Goal: Task Accomplishment & Management: Complete application form

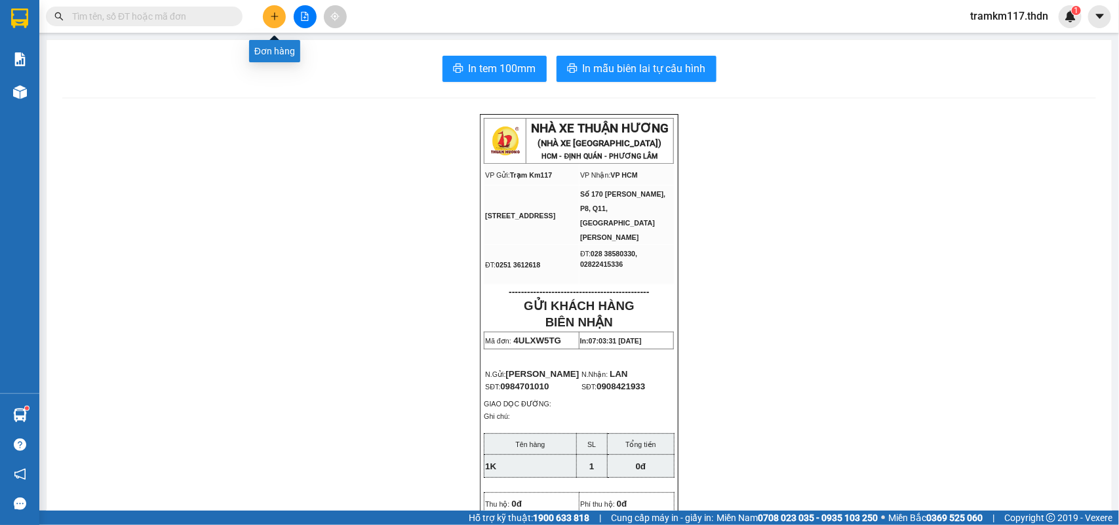
click at [273, 21] on button at bounding box center [274, 16] width 23 height 23
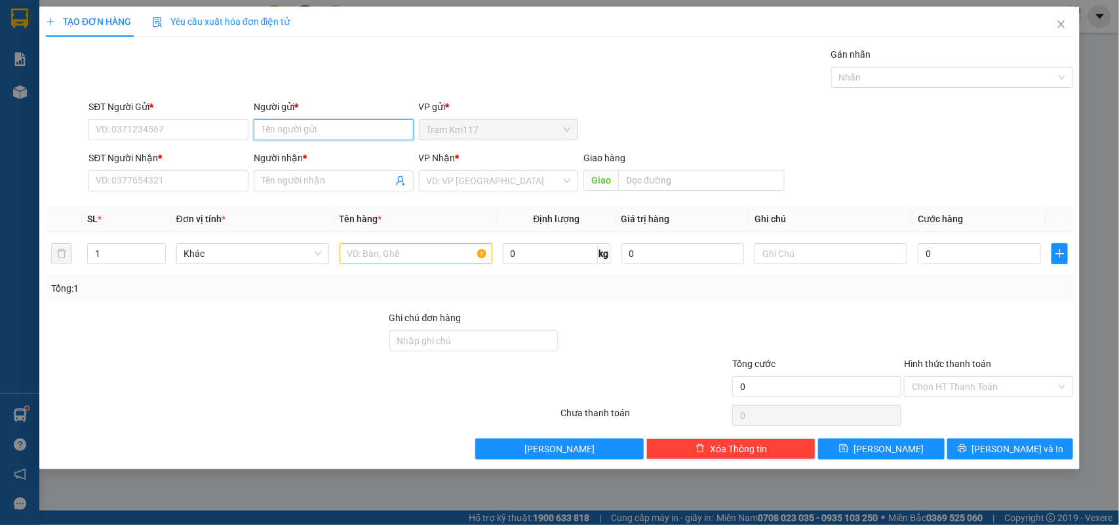
click at [326, 130] on input "Người gửi *" at bounding box center [334, 129] width 160 height 21
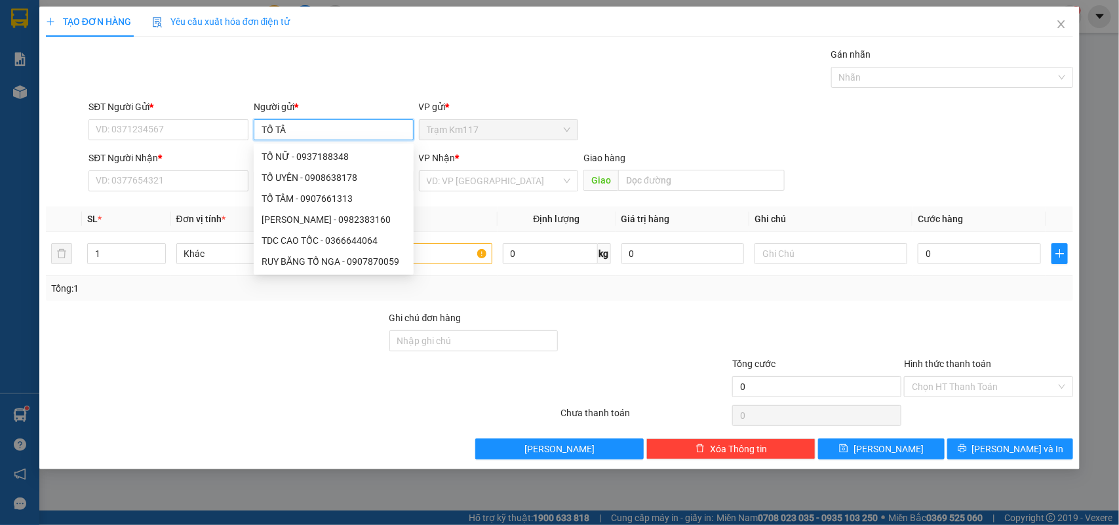
type input "TỐ TÂM"
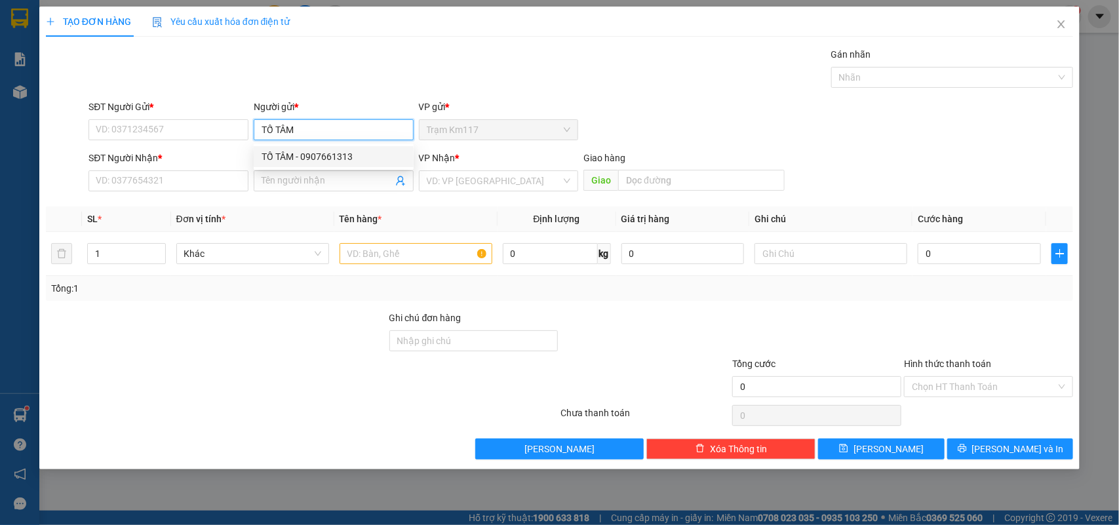
click at [327, 150] on div "TỐ TÂM - 0907661313" at bounding box center [334, 157] width 144 height 14
type input "0907661313"
type input "TỐ TÂM"
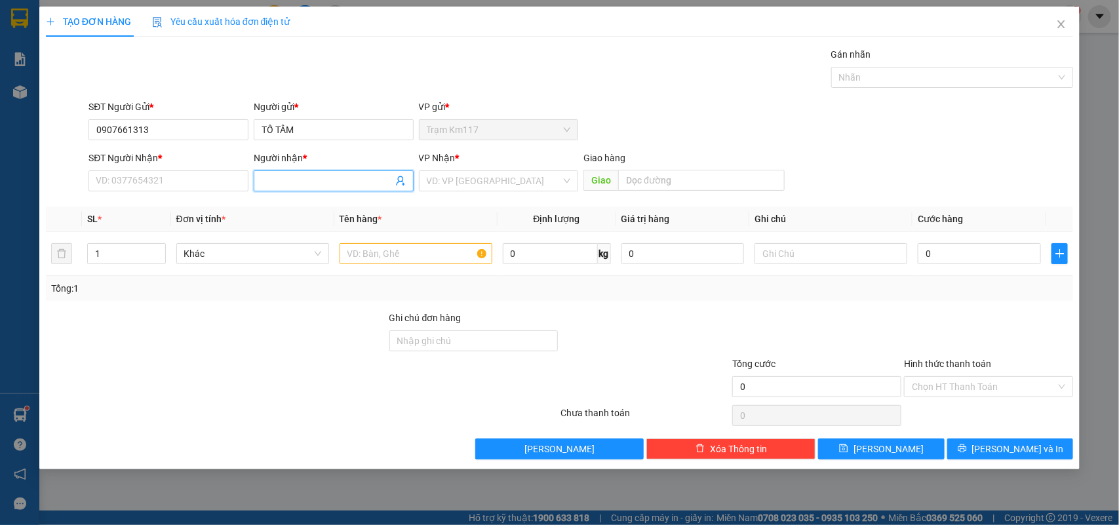
click at [402, 186] on icon "user-add" at bounding box center [400, 181] width 10 height 10
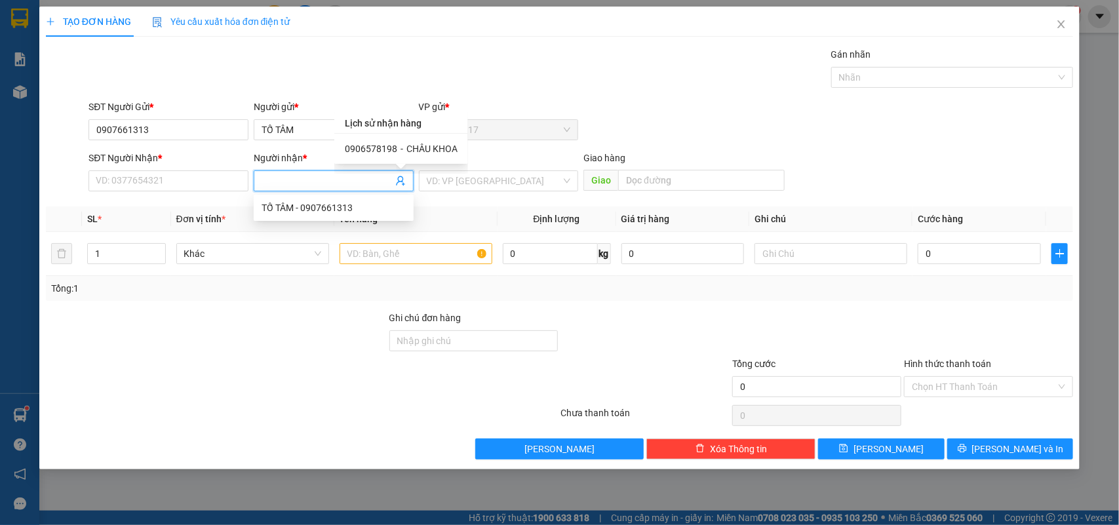
click at [407, 151] on span "CHÂU KHOA" at bounding box center [432, 149] width 51 height 10
type input "0906578198"
type input "CHÂU KHOA"
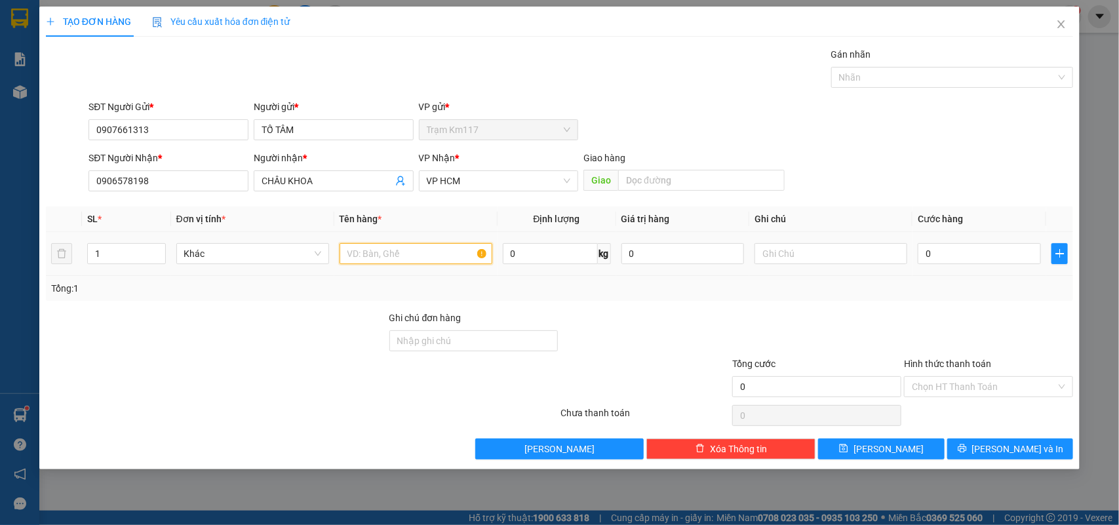
click at [382, 251] on input "text" at bounding box center [416, 253] width 153 height 21
type input "12TR 232"
click at [950, 258] on input "0" at bounding box center [979, 253] width 123 height 21
click at [967, 384] on input "Hình thức thanh toán" at bounding box center [984, 387] width 144 height 20
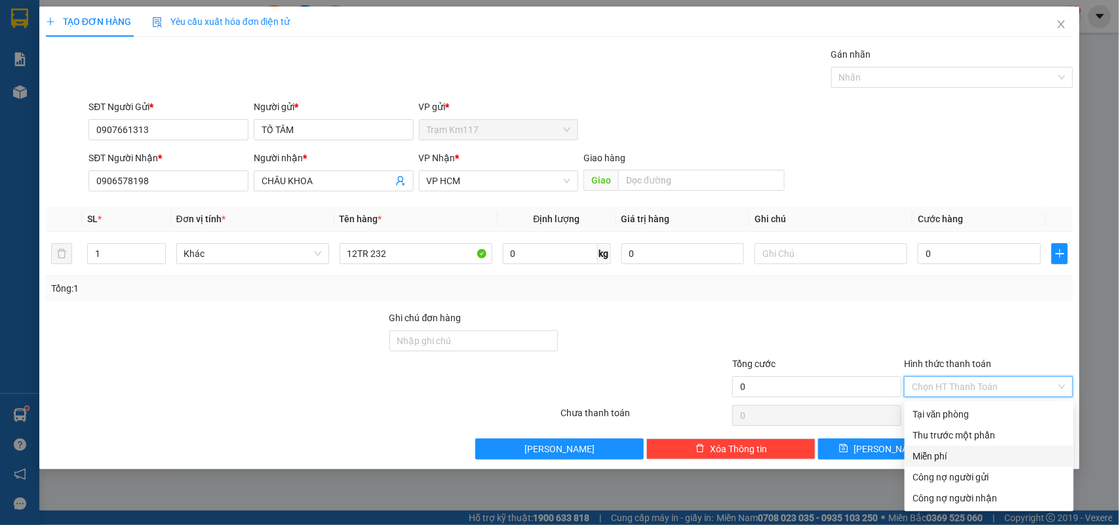
click at [936, 456] on div "Miễn phí" at bounding box center [989, 456] width 153 height 14
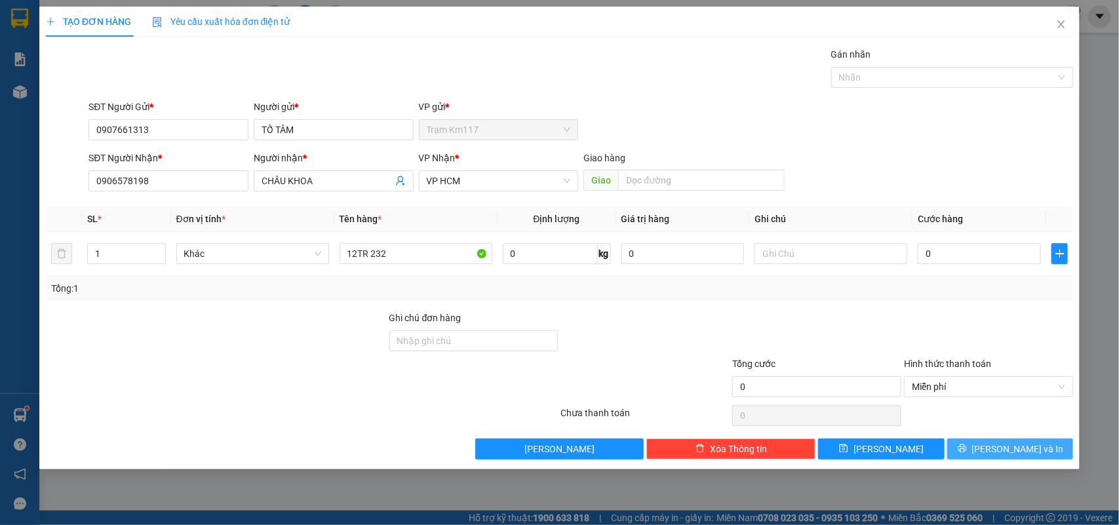
click at [967, 451] on icon "printer" at bounding box center [962, 449] width 9 height 9
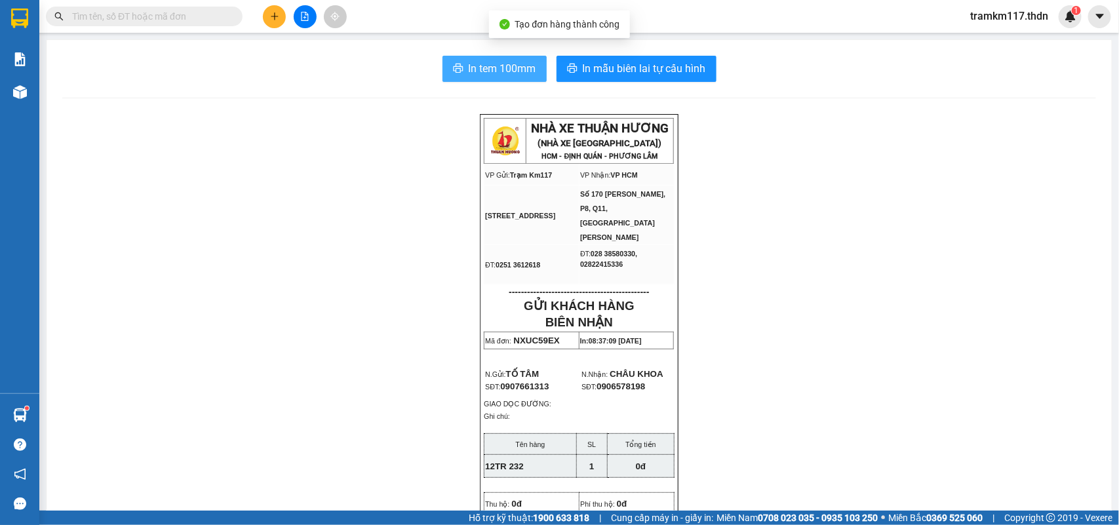
click at [483, 74] on span "In tem 100mm" at bounding box center [503, 68] width 68 height 16
click at [274, 20] on icon "plus" at bounding box center [274, 15] width 1 height 7
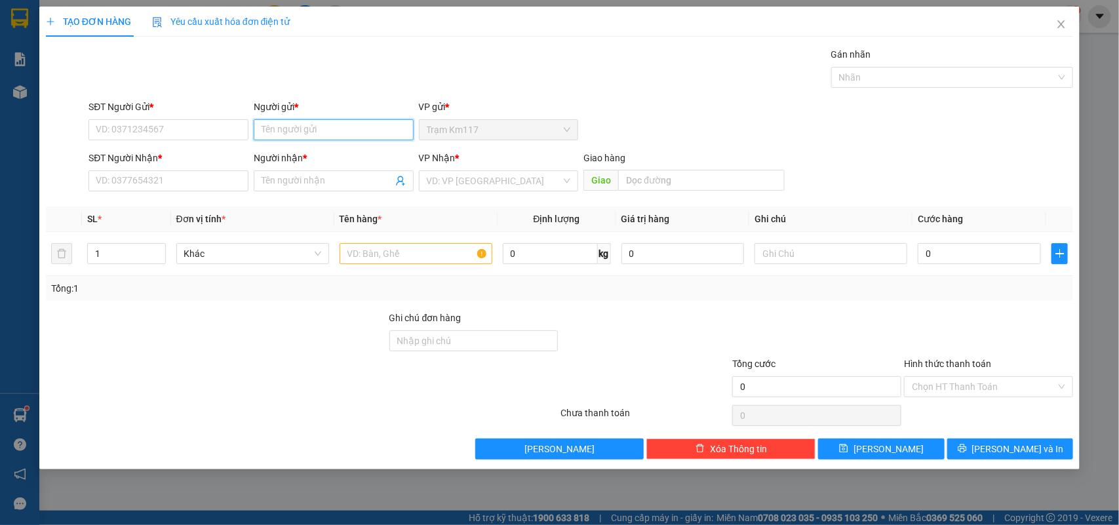
click at [309, 136] on input "Người gửi *" at bounding box center [334, 129] width 160 height 21
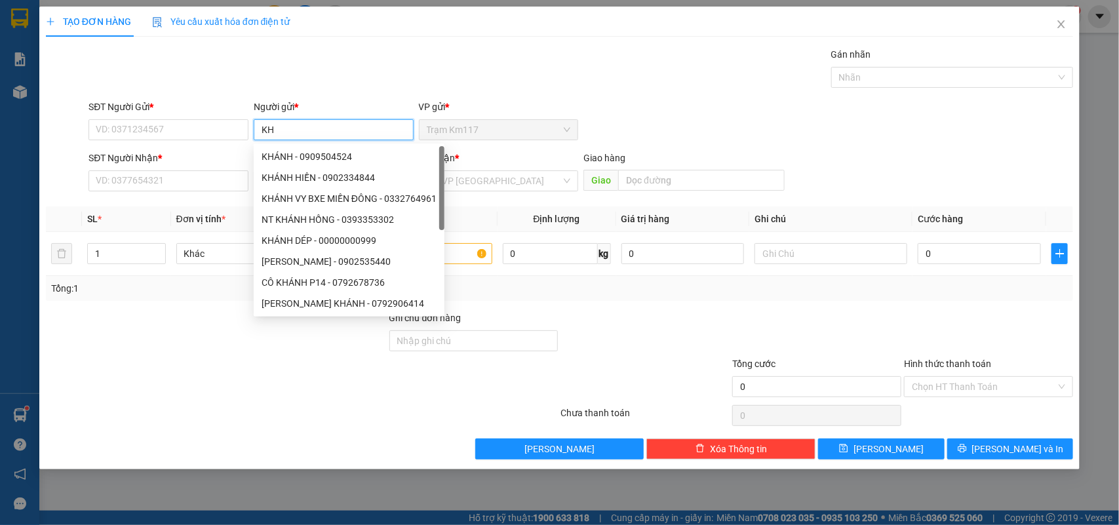
type input "K"
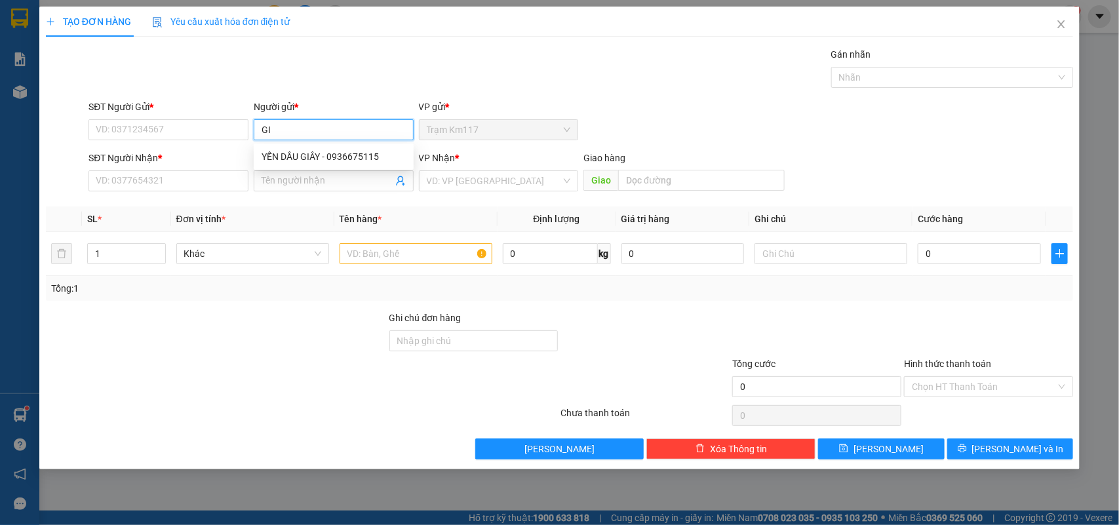
type input "G"
type input "KHÁNH DÉP"
click at [306, 178] on div "KHÁNH DÉP - 0379747997" at bounding box center [334, 177] width 144 height 14
type input "0379747997"
type input "KHÁNH DÉP"
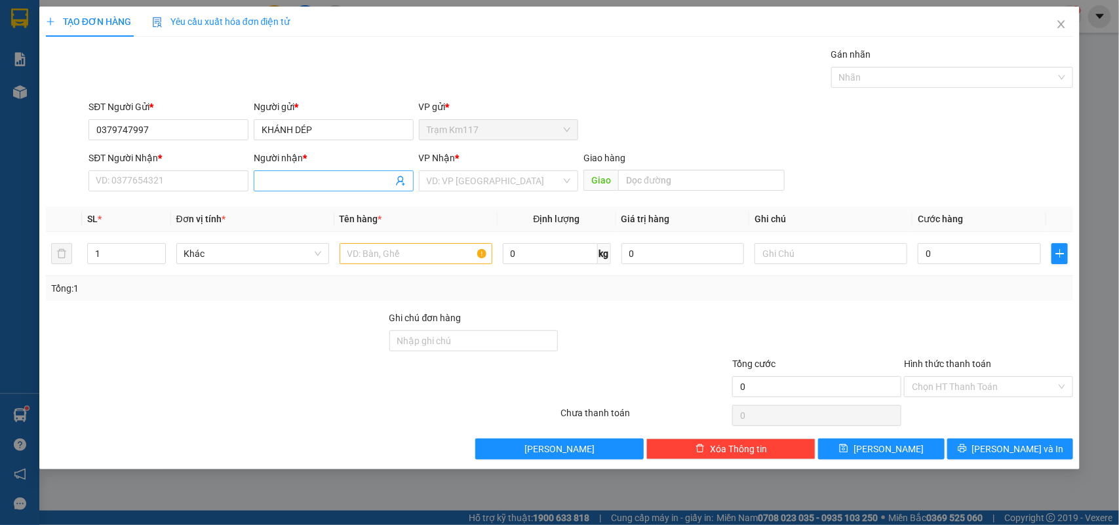
click at [397, 186] on icon "user-add" at bounding box center [400, 181] width 10 height 10
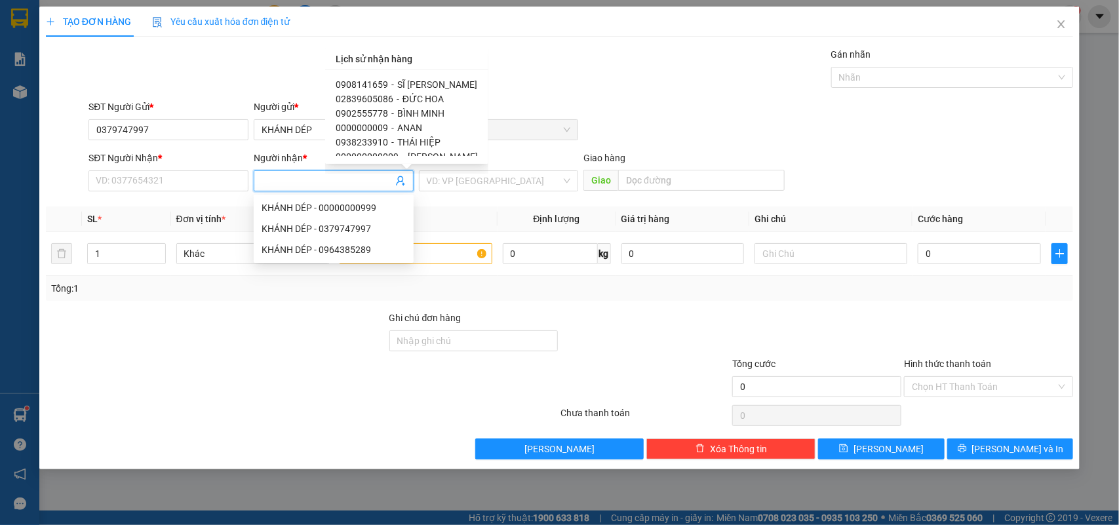
click at [374, 83] on span "0908141659" at bounding box center [362, 84] width 52 height 10
type input "0908141659"
type input "SĨ [PERSON_NAME]"
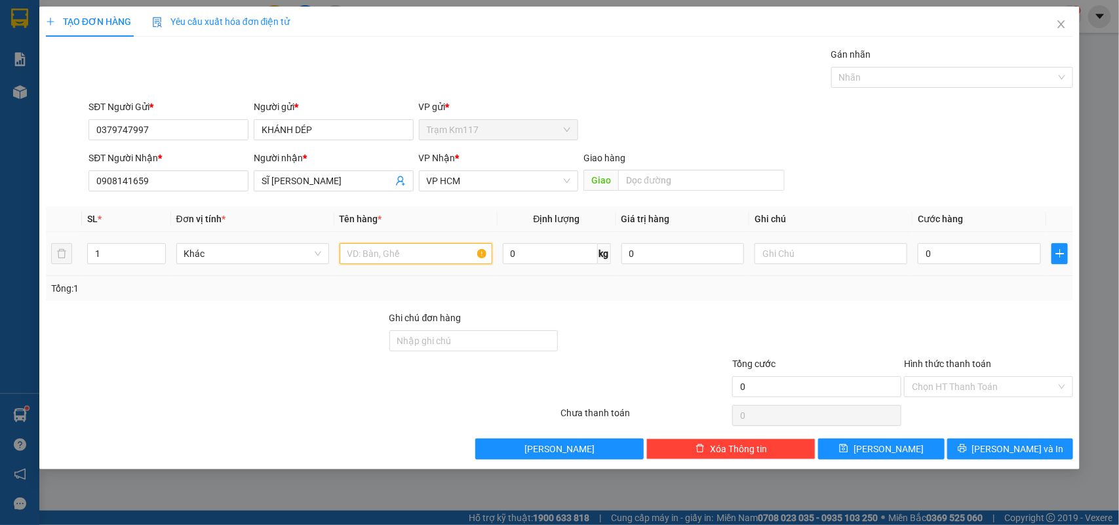
click at [428, 256] on input "text" at bounding box center [416, 253] width 153 height 21
type input "1 NIÊM PHÔNG"
click at [952, 257] on input "0" at bounding box center [979, 253] width 123 height 21
type input "2"
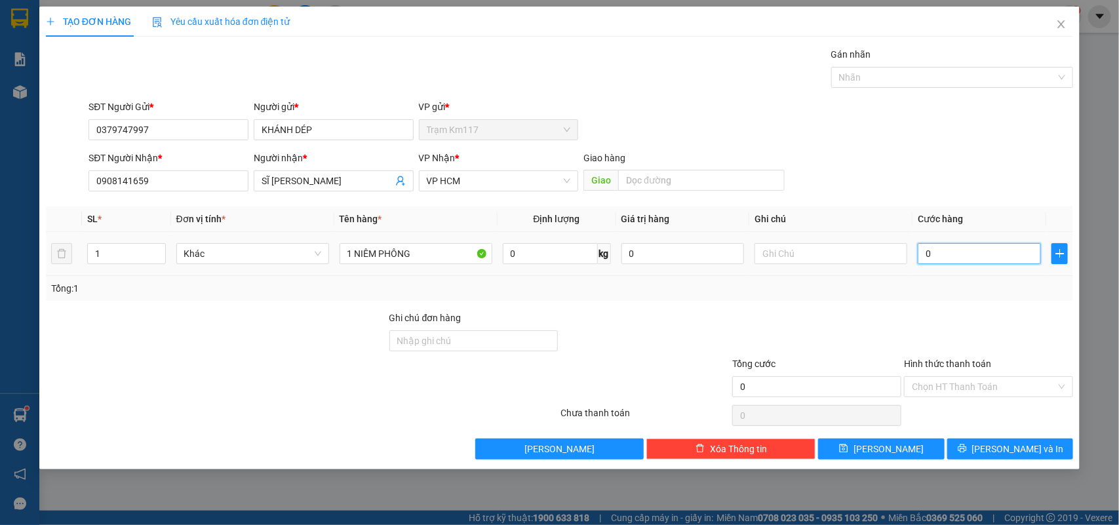
type input "2"
type input "20"
type input "200"
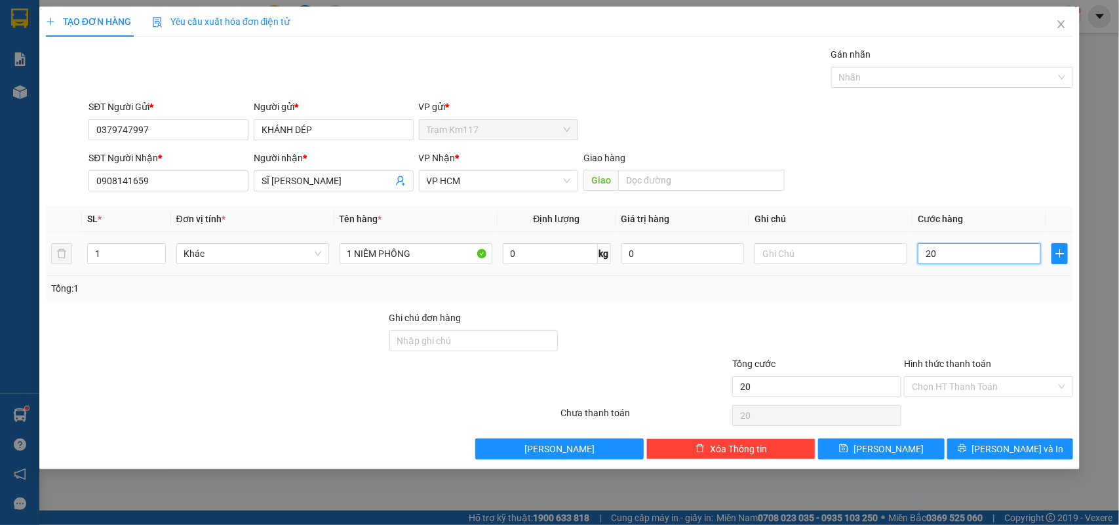
type input "200"
type input "2.000"
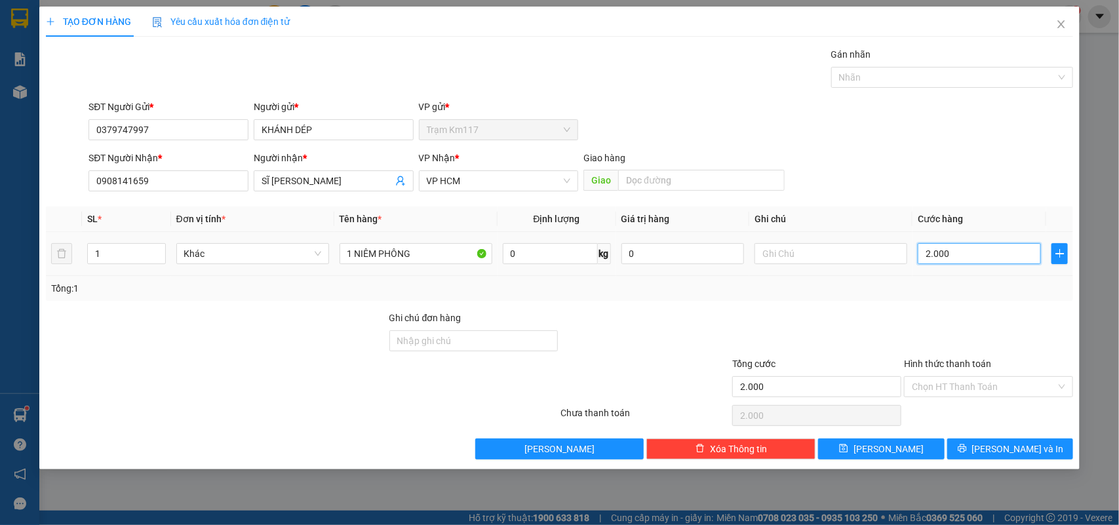
type input "20.000"
click at [997, 450] on button "[PERSON_NAME] và In" at bounding box center [1011, 449] width 126 height 21
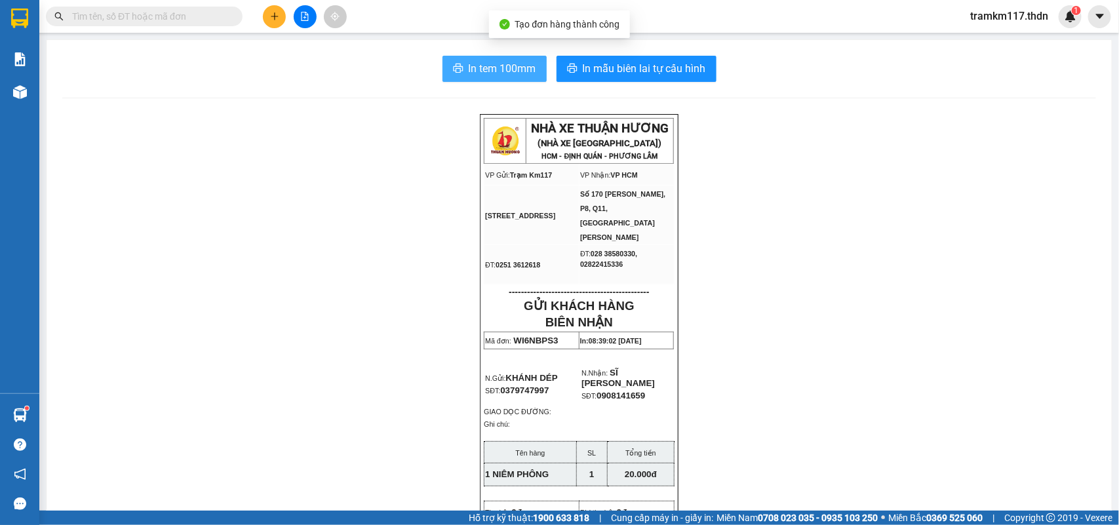
click at [492, 63] on span "In tem 100mm" at bounding box center [503, 68] width 68 height 16
click at [270, 23] on button at bounding box center [274, 16] width 23 height 23
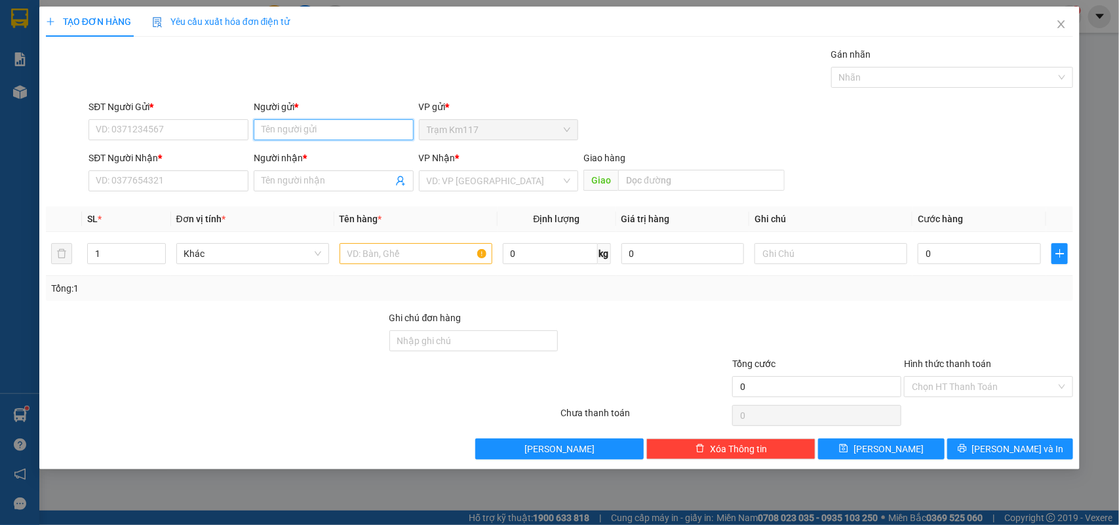
click at [270, 129] on input "Người gửi *" at bounding box center [334, 129] width 160 height 21
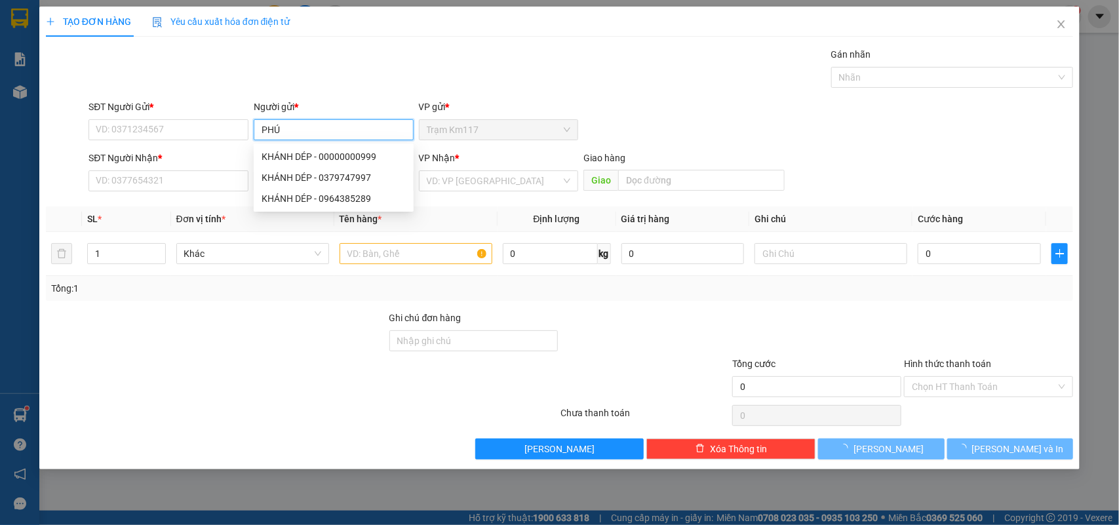
type input "PHÚC"
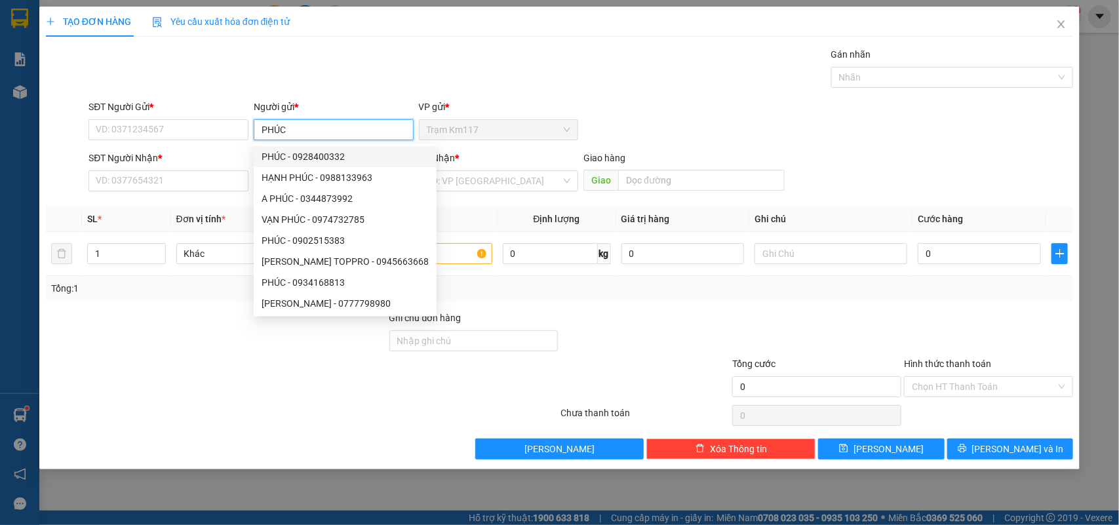
click at [321, 155] on div "PHÚC - 0928400332" at bounding box center [345, 157] width 167 height 14
type input "0928400332"
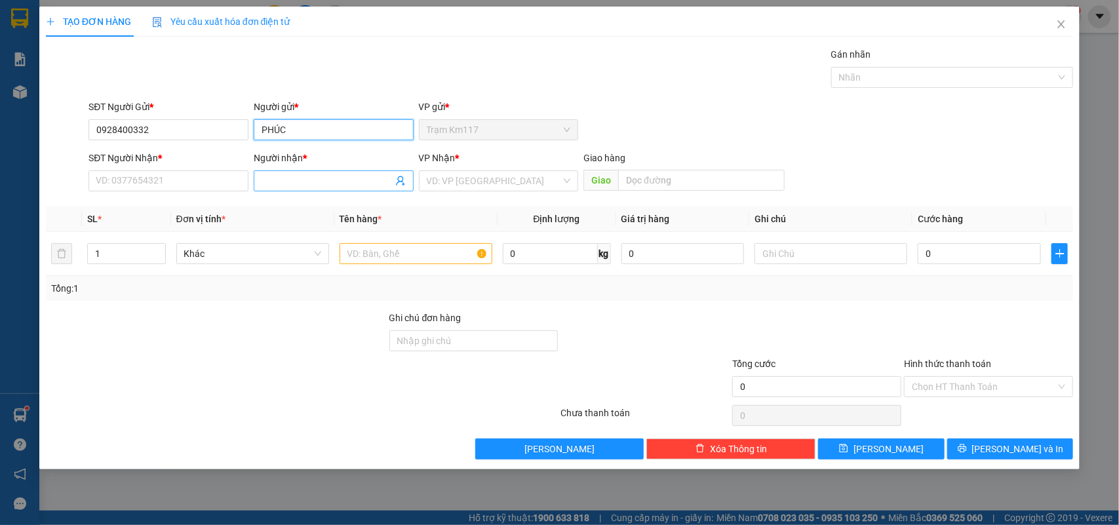
type input "PHÚC"
click at [401, 182] on icon "user-add" at bounding box center [400, 181] width 10 height 10
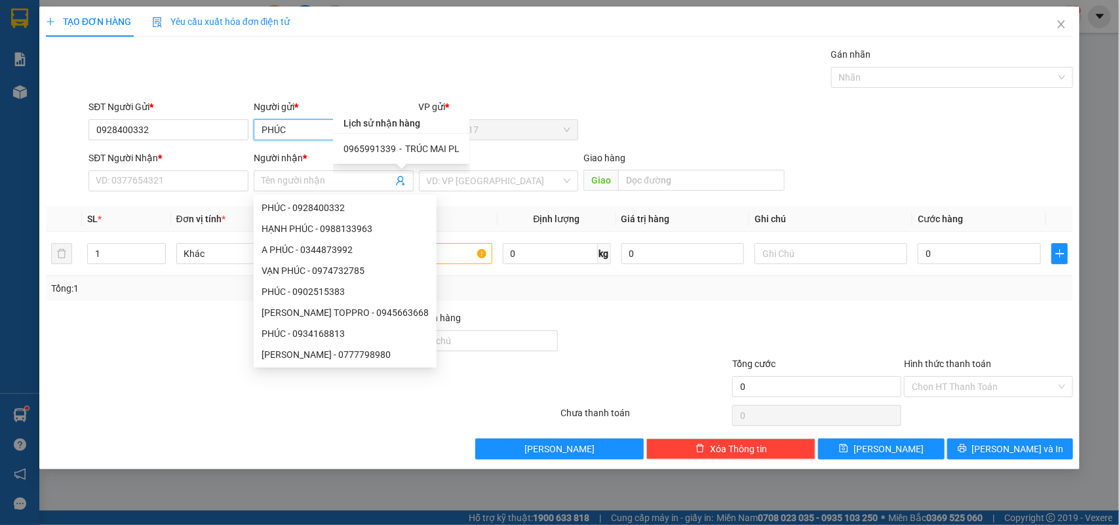
click at [294, 135] on input "PHÚC" at bounding box center [334, 129] width 160 height 21
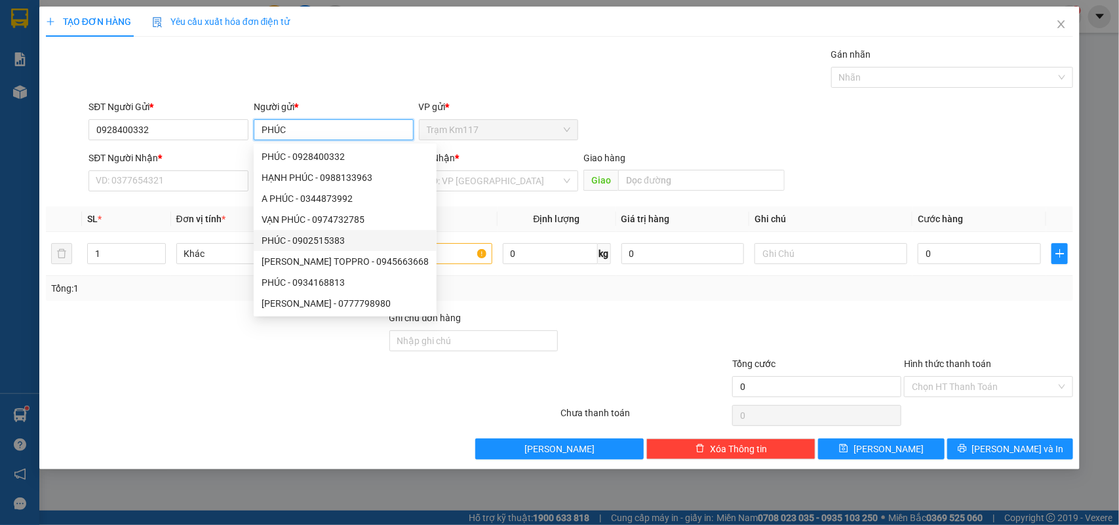
click at [300, 236] on div "PHÚC - 0902515383" at bounding box center [345, 240] width 167 height 14
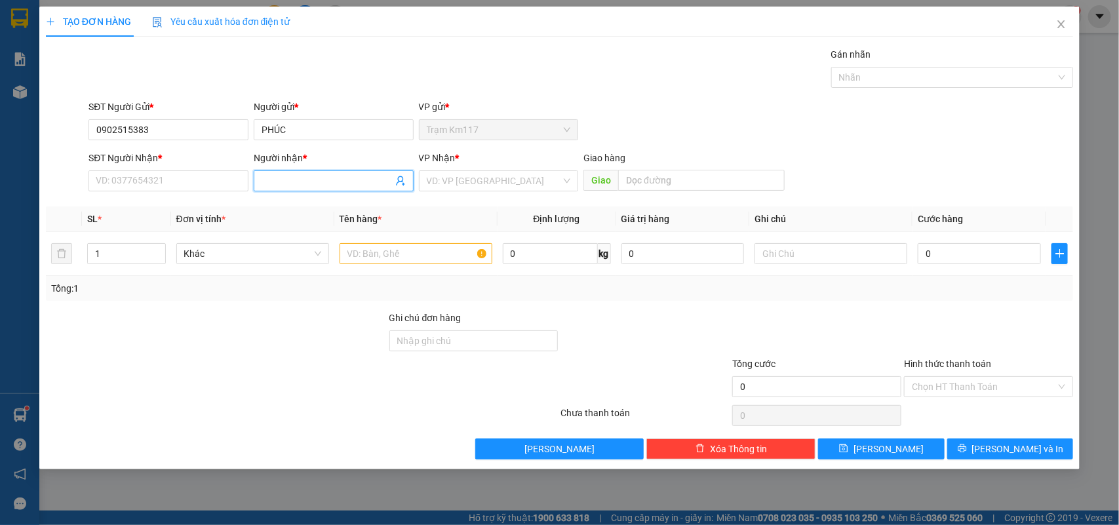
click at [397, 181] on icon "user-add" at bounding box center [400, 181] width 10 height 10
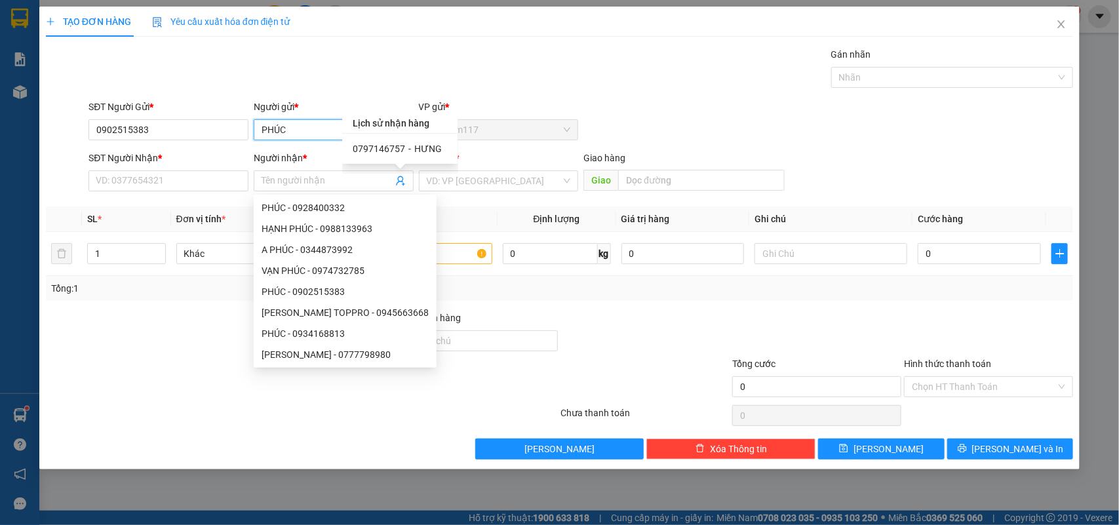
click at [304, 132] on input "PHÚC" at bounding box center [334, 129] width 160 height 21
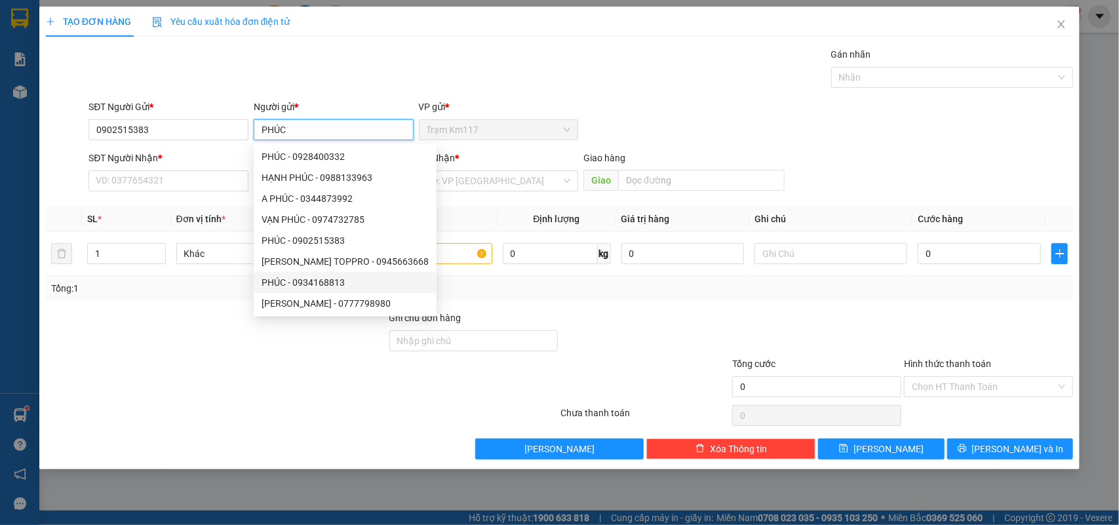
click at [302, 283] on div "PHÚC - 0934168813" at bounding box center [345, 282] width 167 height 14
type input "0934168813"
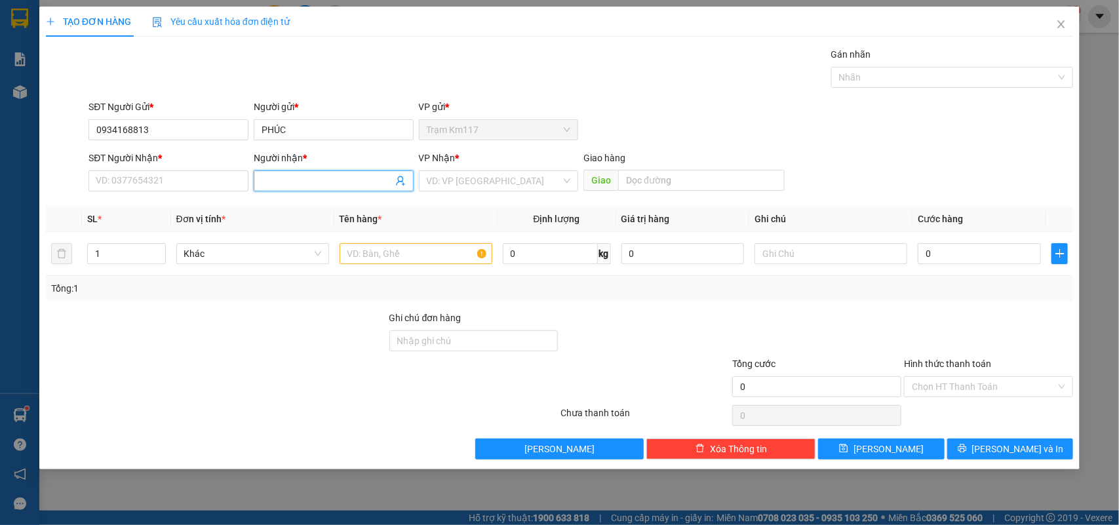
click at [394, 184] on span at bounding box center [334, 180] width 160 height 21
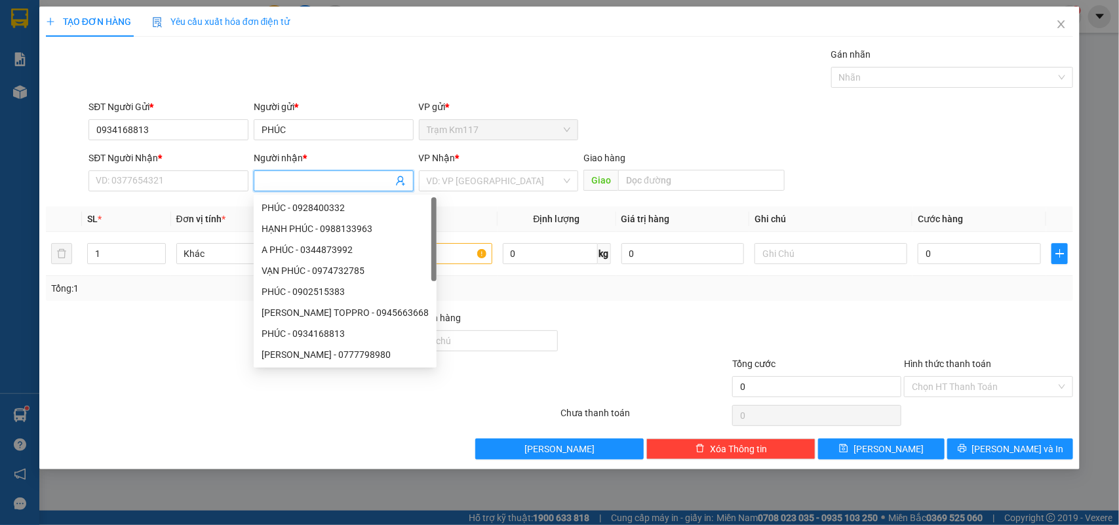
click at [400, 175] on span at bounding box center [400, 181] width 10 height 14
click at [404, 182] on icon "user-add" at bounding box center [400, 181] width 10 height 10
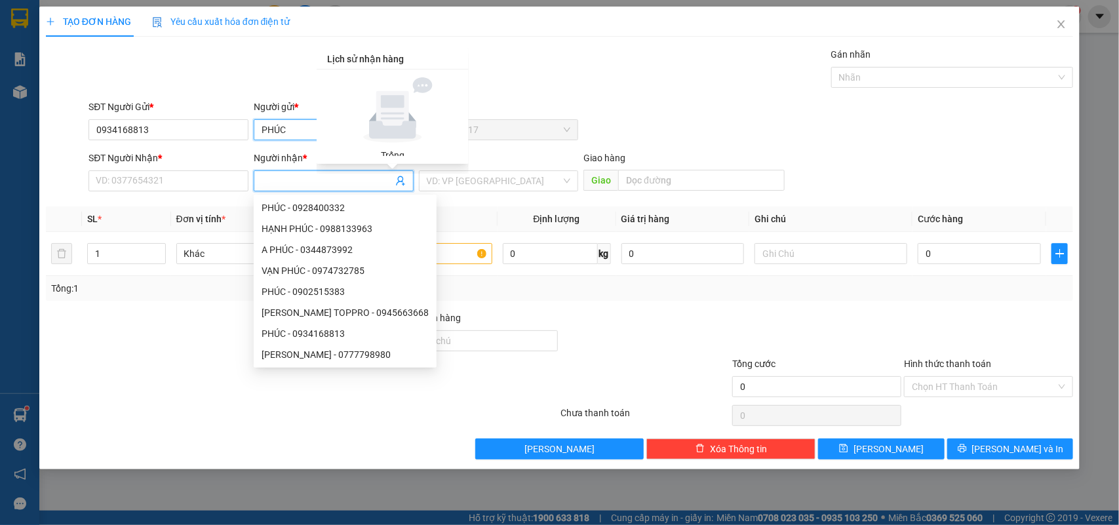
click at [304, 133] on input "PHÚC" at bounding box center [334, 129] width 160 height 21
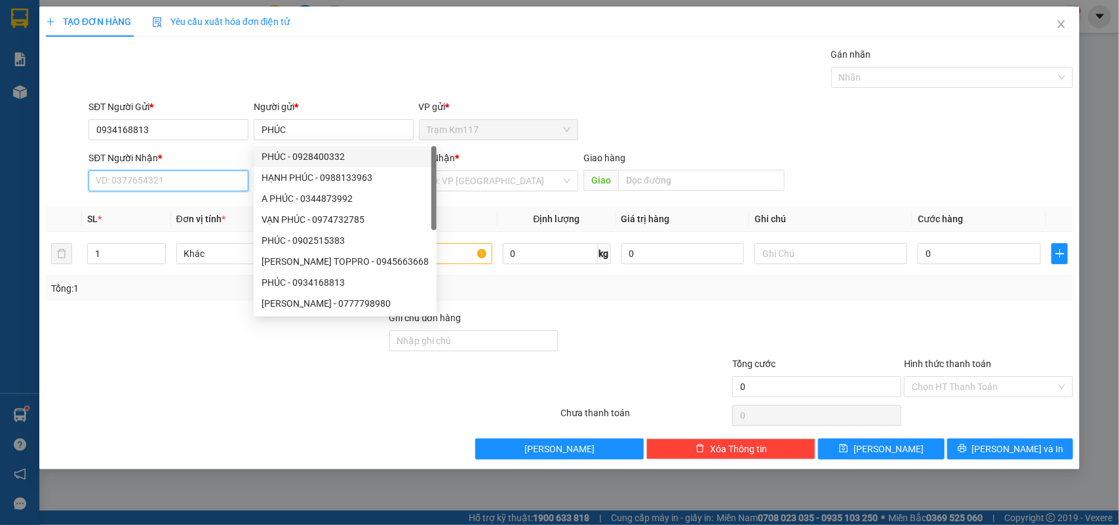
click at [166, 182] on input "SĐT Người Nhận *" at bounding box center [169, 180] width 160 height 21
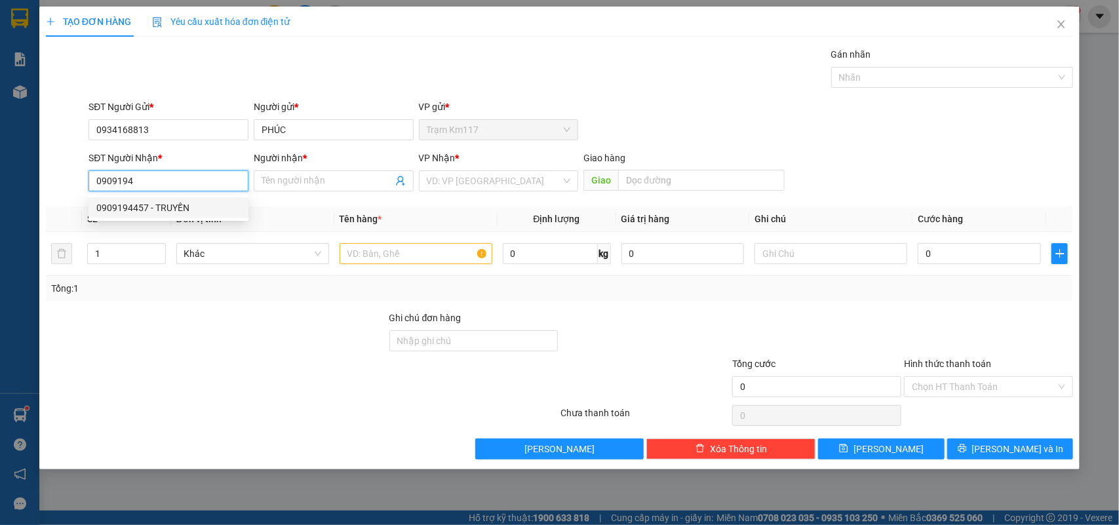
click at [119, 204] on div "0909194457 - TRUYỀN" at bounding box center [168, 208] width 144 height 14
type input "0909194457"
type input "TRUYỀN"
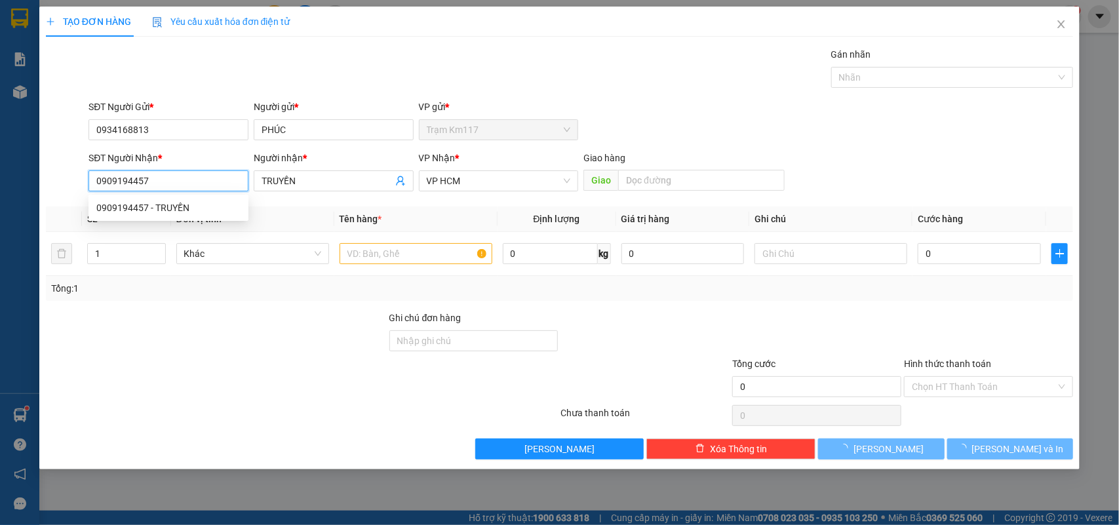
type input "30.000"
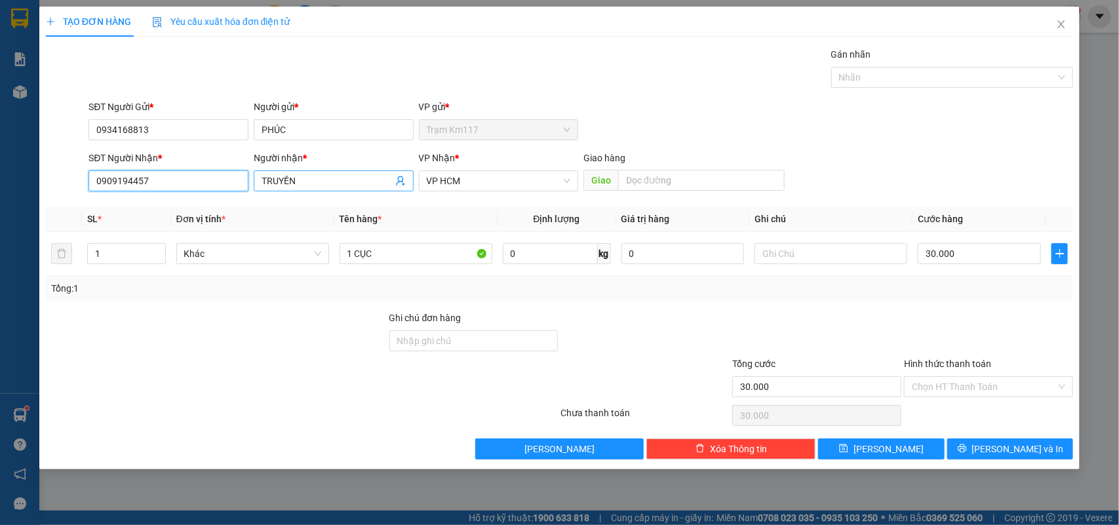
type input "0909194457"
click at [397, 182] on icon "user-add" at bounding box center [400, 181] width 10 height 10
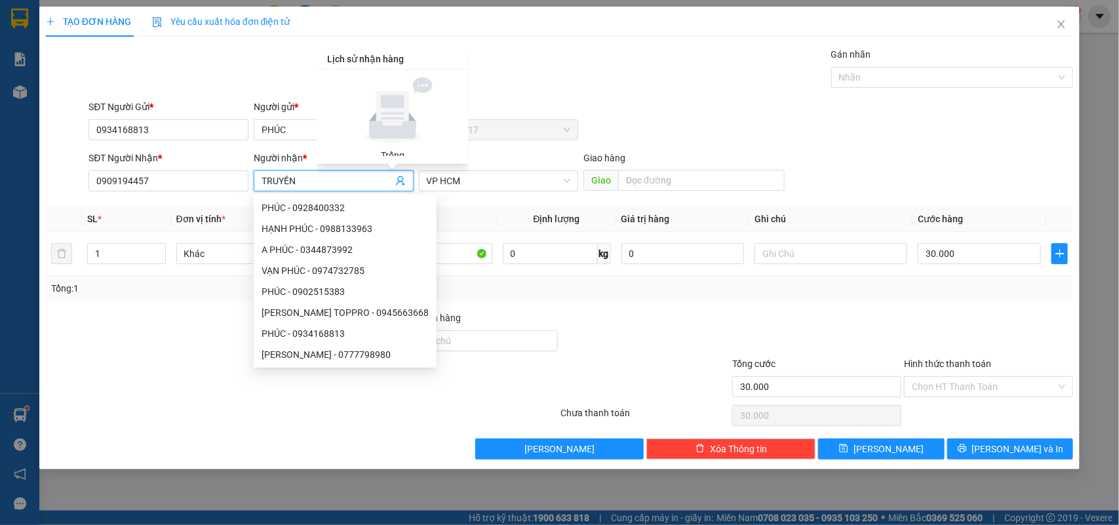
click at [344, 181] on input "TRUYỀN" at bounding box center [327, 181] width 131 height 14
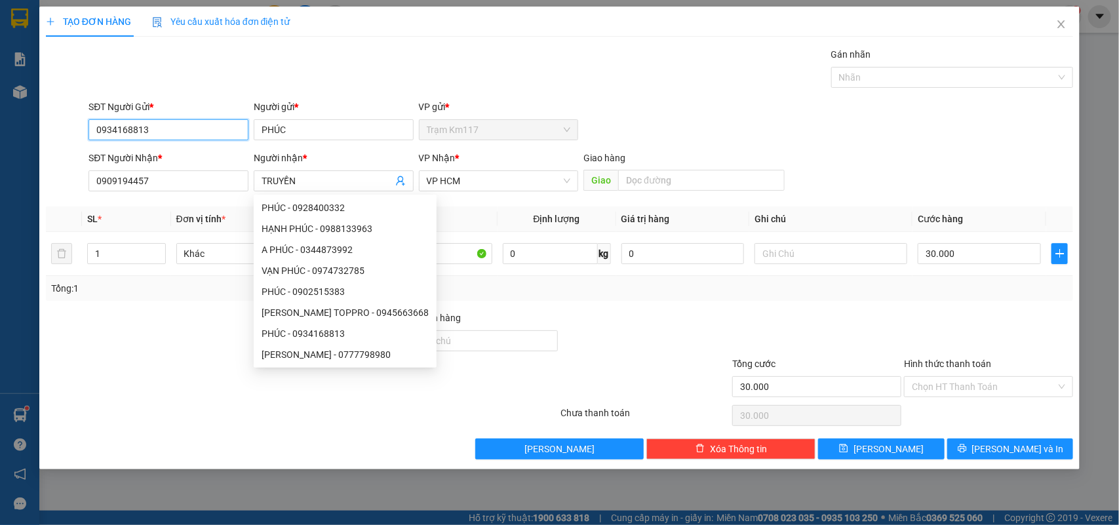
click at [184, 133] on input "0934168813" at bounding box center [169, 129] width 160 height 21
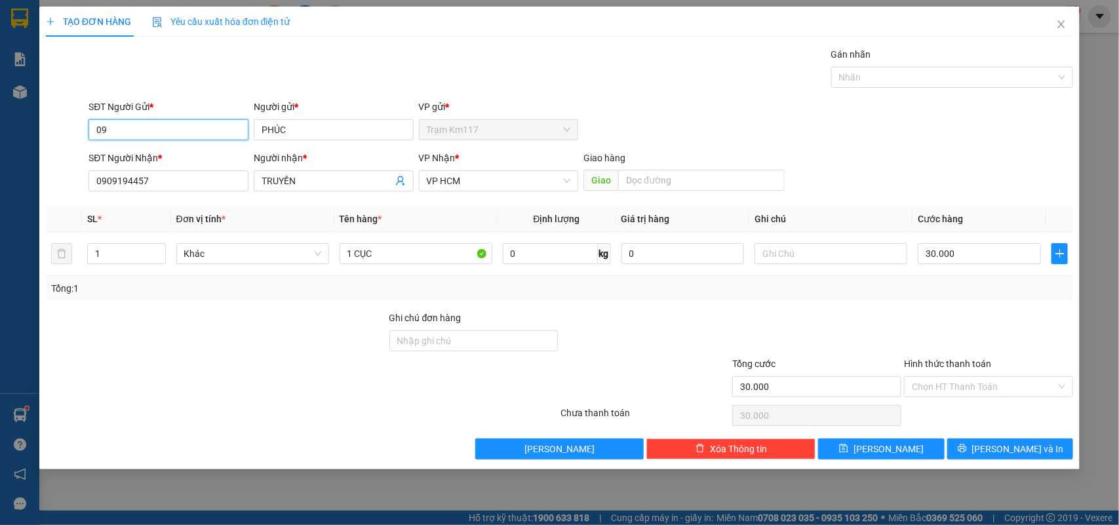
type input "0"
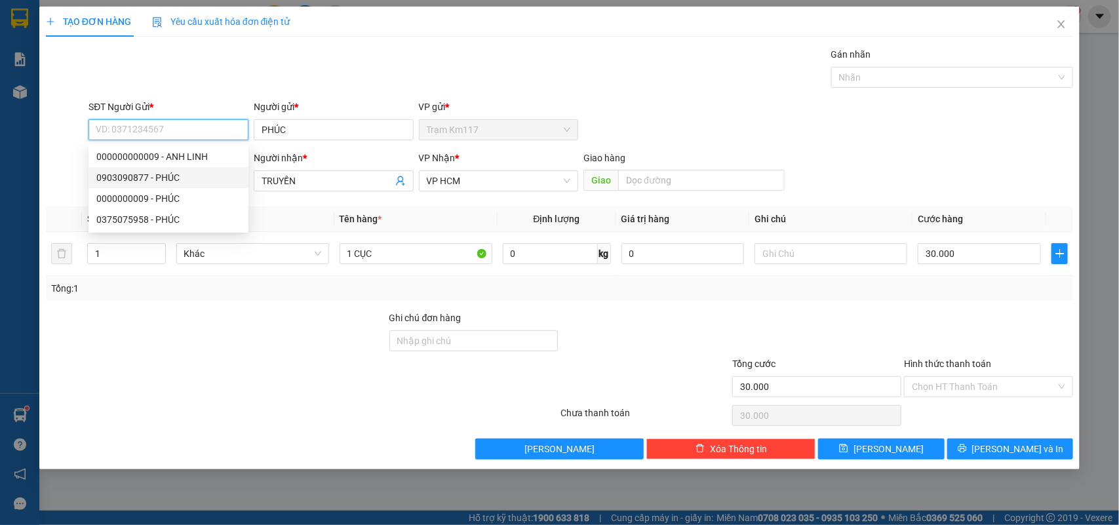
click at [162, 176] on div "0903090877 - PHÚC" at bounding box center [168, 177] width 144 height 14
type input "0903090877"
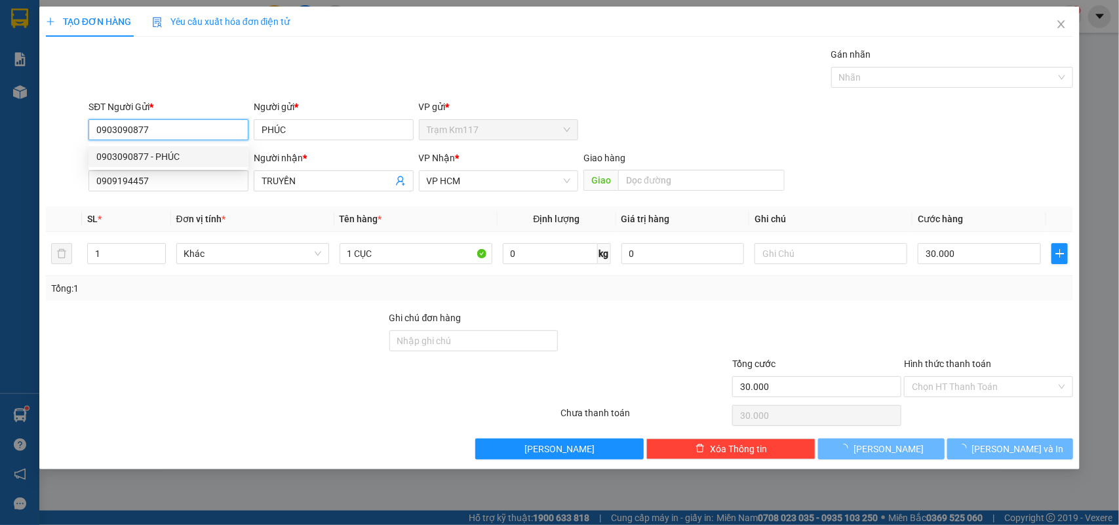
type input "60.000"
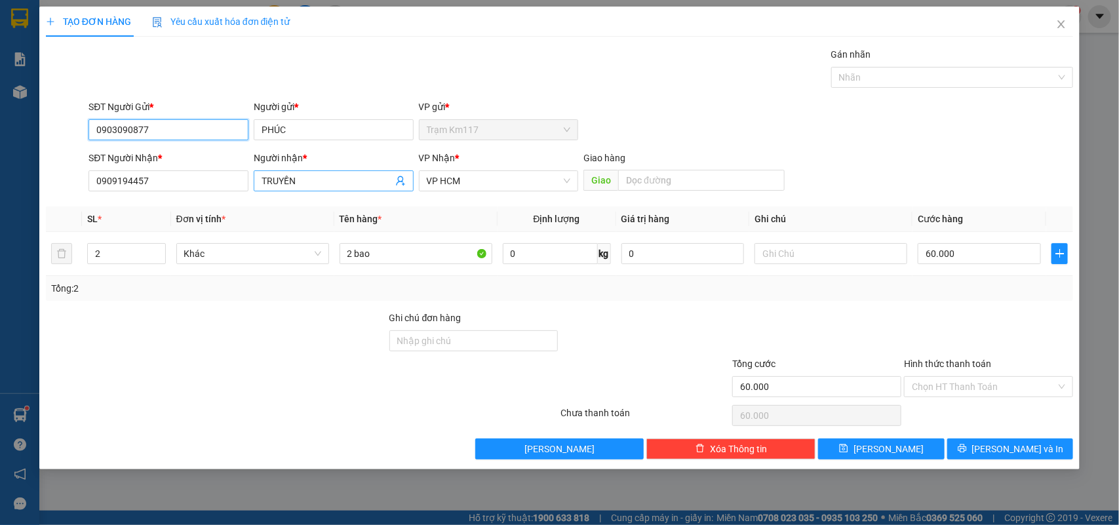
type input "0903090877"
click at [402, 181] on icon "user-add" at bounding box center [400, 181] width 9 height 10
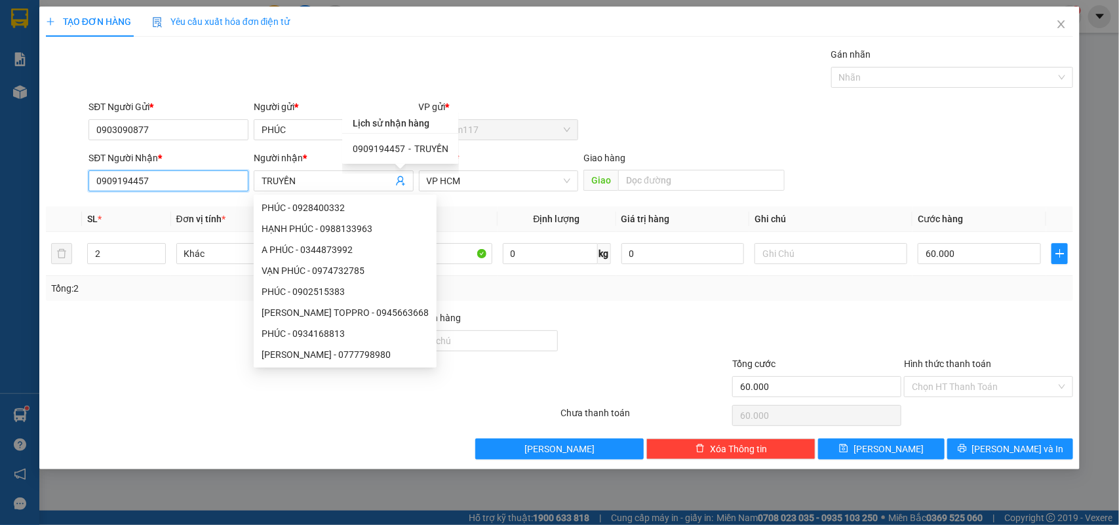
click at [209, 187] on input "0909194457" at bounding box center [169, 180] width 160 height 21
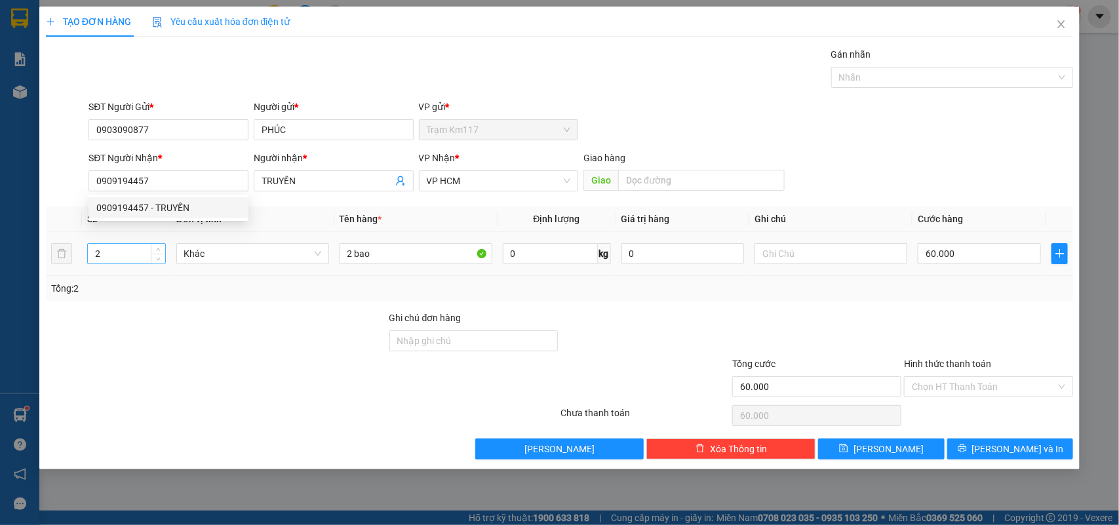
click at [129, 254] on input "2" at bounding box center [126, 254] width 77 height 20
type input "1"
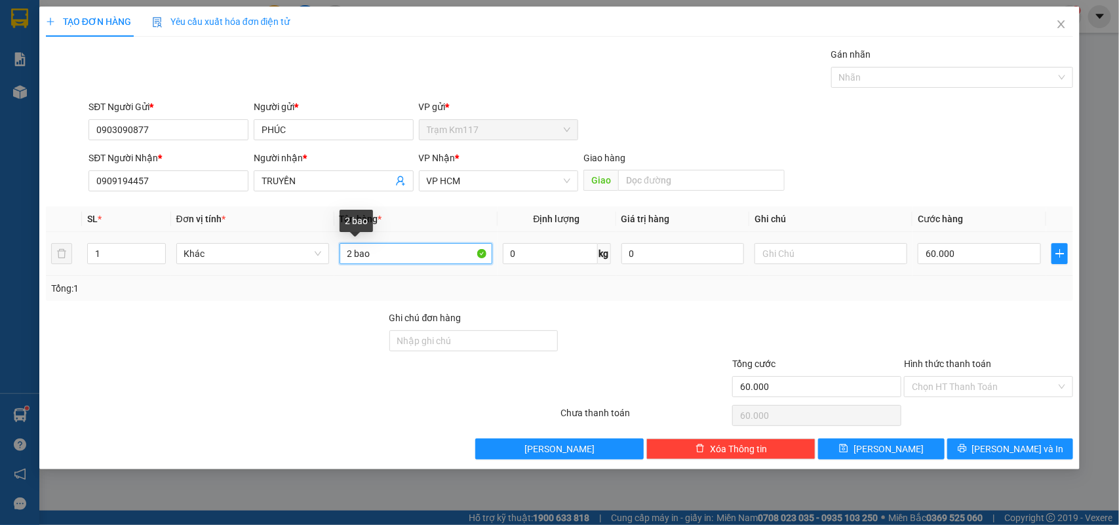
click at [381, 260] on input "2 bao" at bounding box center [416, 253] width 153 height 21
type input "2"
type input "1 CỤC"
click at [956, 251] on input "60.000" at bounding box center [979, 253] width 123 height 21
type input "0"
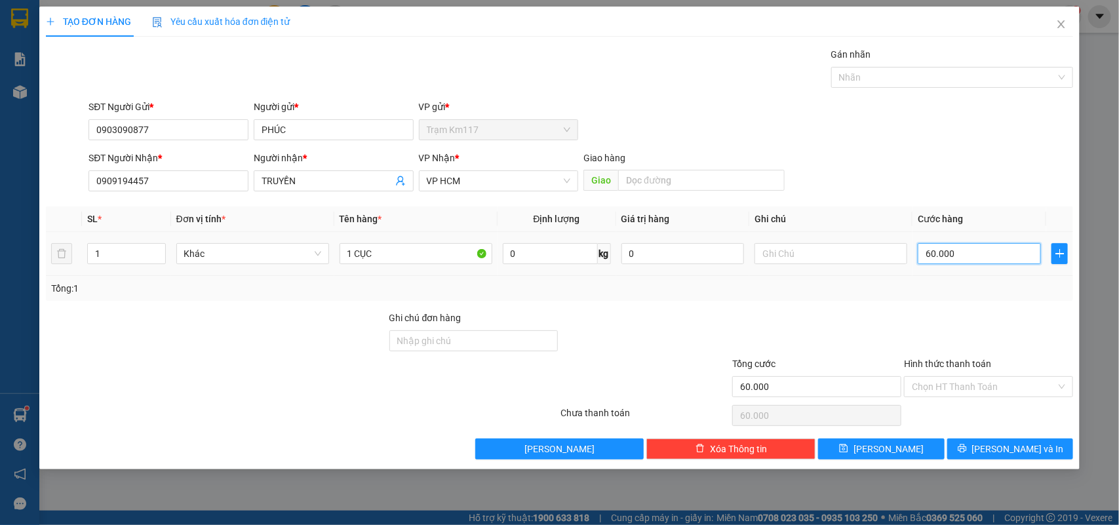
type input "0"
click at [923, 254] on input "0" at bounding box center [979, 253] width 123 height 21
type input "20"
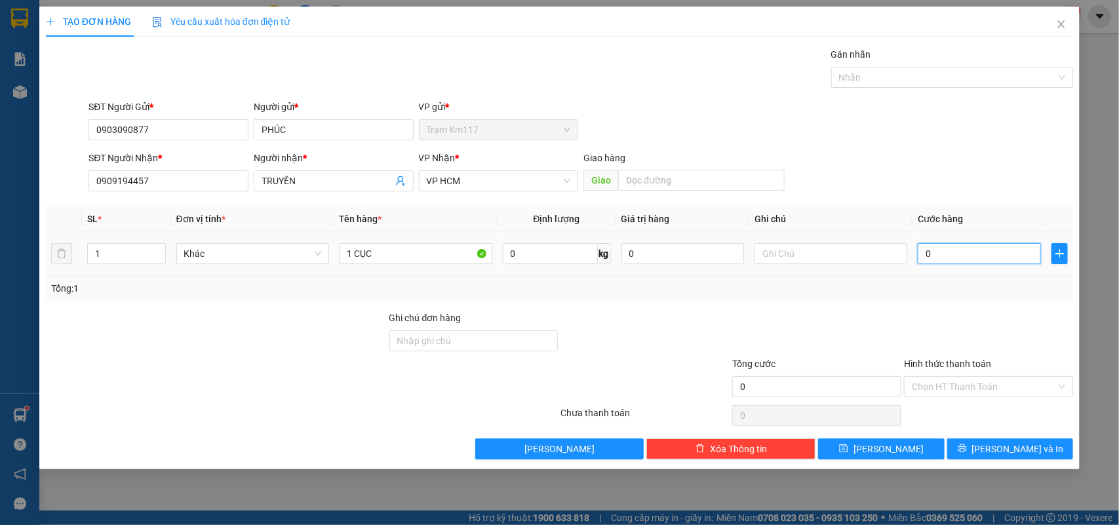
type input "20"
type input "200"
type input "2.000"
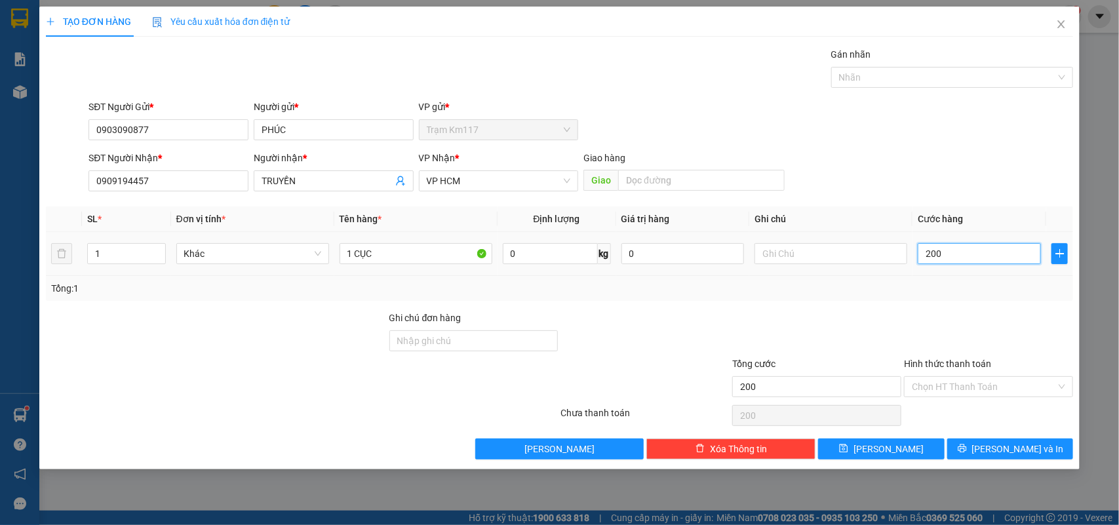
type input "2.000"
type input "20.000"
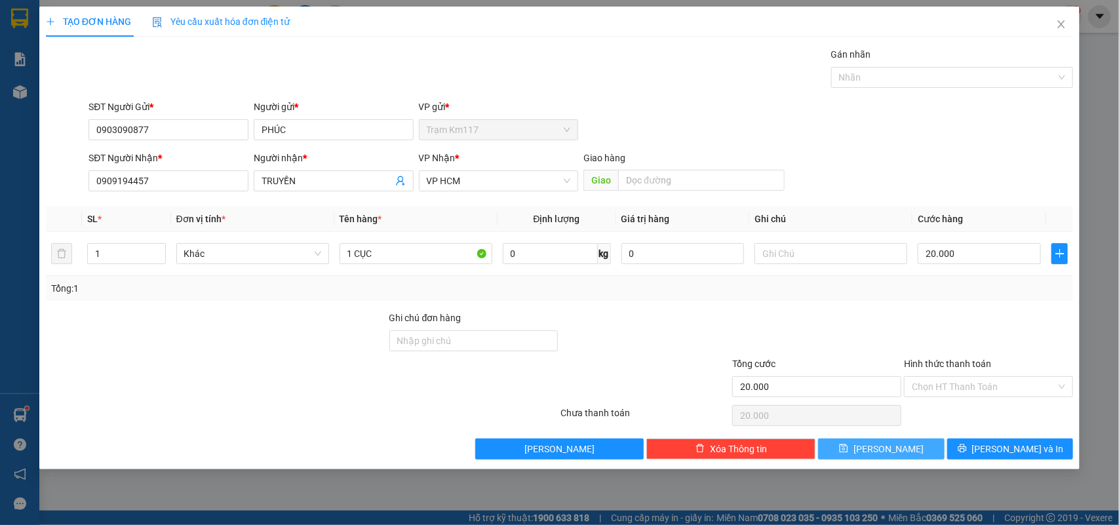
click at [896, 451] on button "[PERSON_NAME]" at bounding box center [881, 449] width 126 height 21
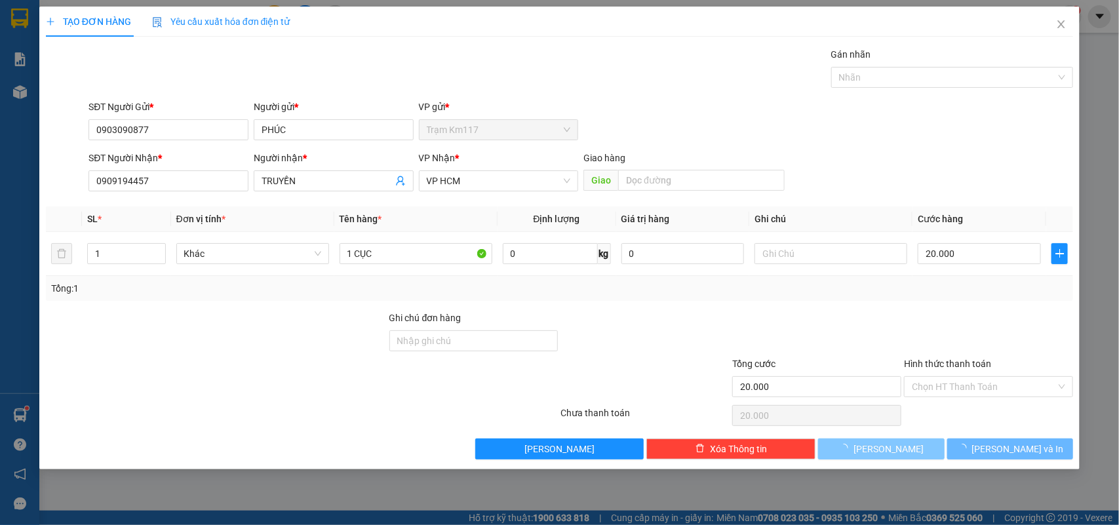
type input "0"
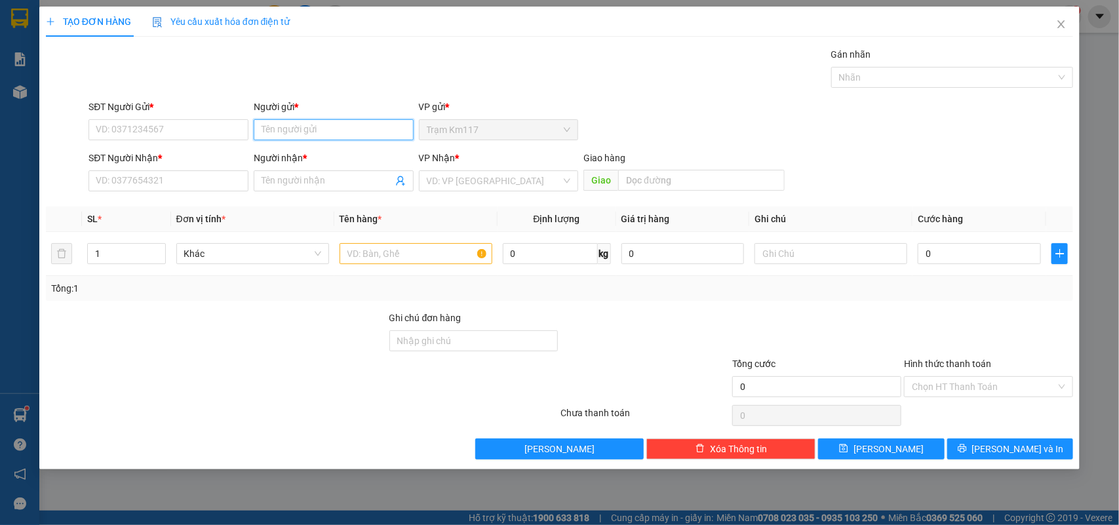
click at [342, 129] on input "Người gửi *" at bounding box center [334, 129] width 160 height 21
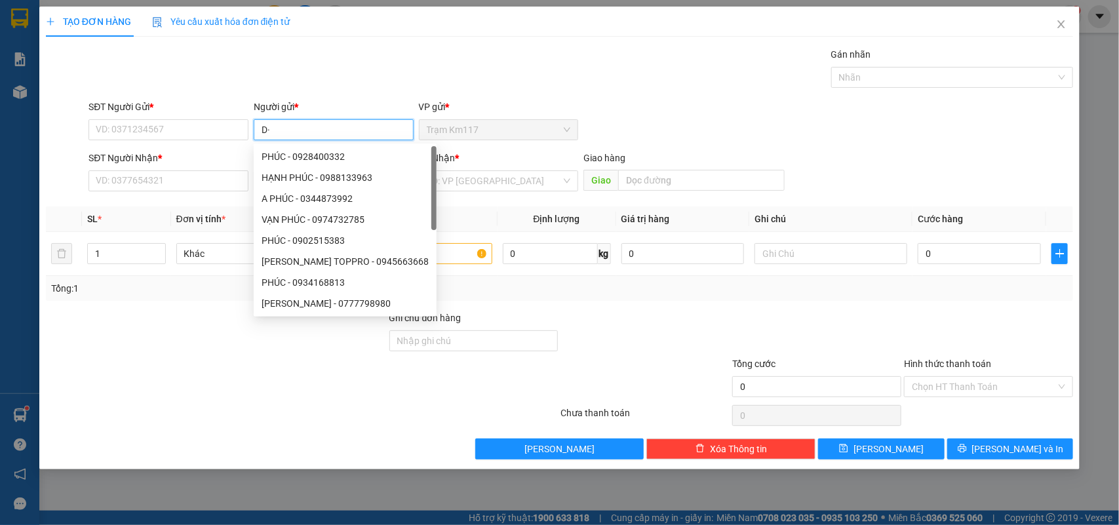
type input "D"
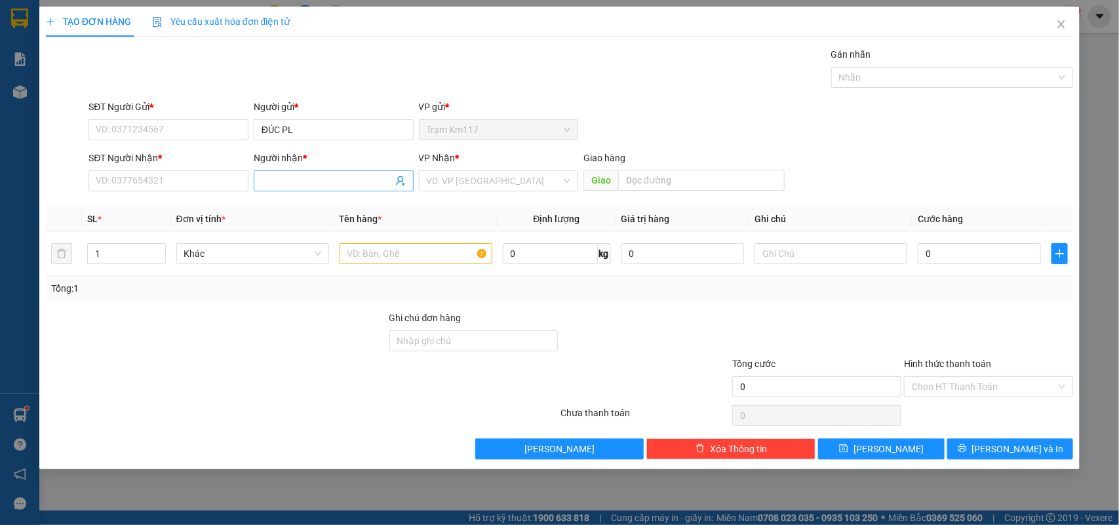
click at [400, 182] on icon "user-add" at bounding box center [400, 181] width 9 height 10
click at [327, 128] on input "ĐÚC PL" at bounding box center [334, 129] width 160 height 21
click at [323, 132] on input "ĐÚC PL" at bounding box center [334, 129] width 160 height 21
click at [225, 132] on input "SĐT Người Gửi *" at bounding box center [169, 129] width 160 height 21
click at [310, 130] on input "ĐÚC PL" at bounding box center [334, 129] width 160 height 21
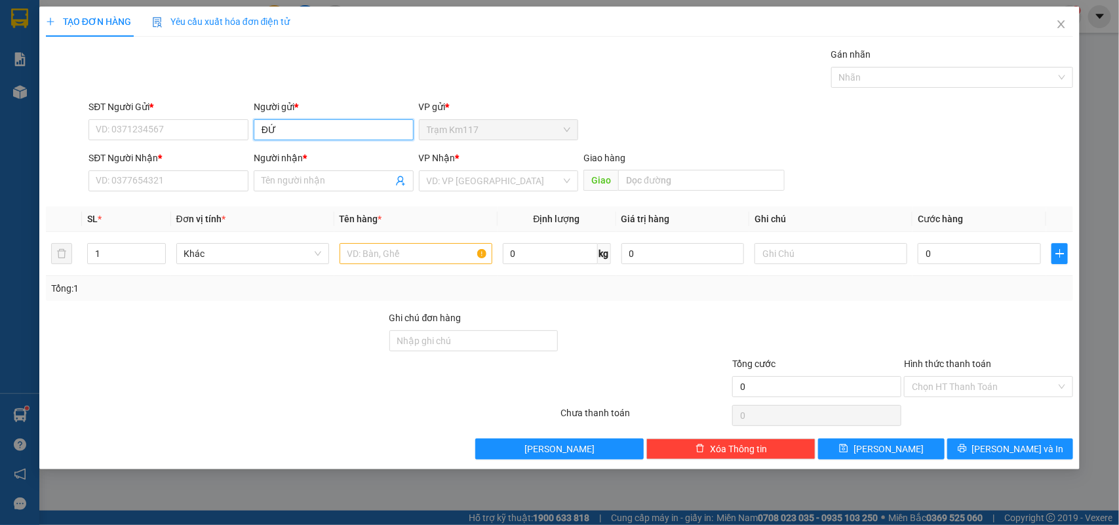
type input "ĐỨC"
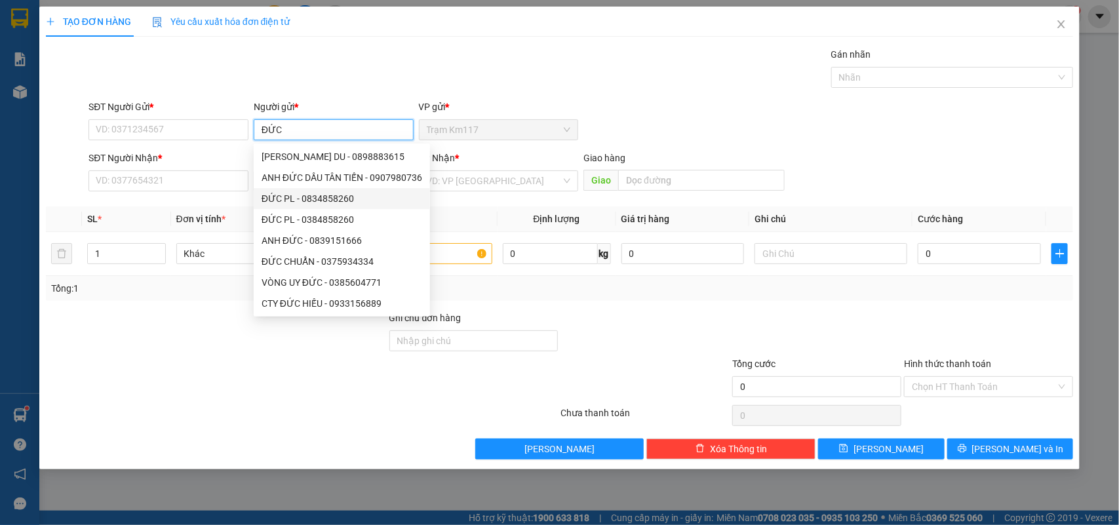
click at [317, 202] on div "ĐỨC PL - 0834858260" at bounding box center [342, 198] width 161 height 14
type input "0834858260"
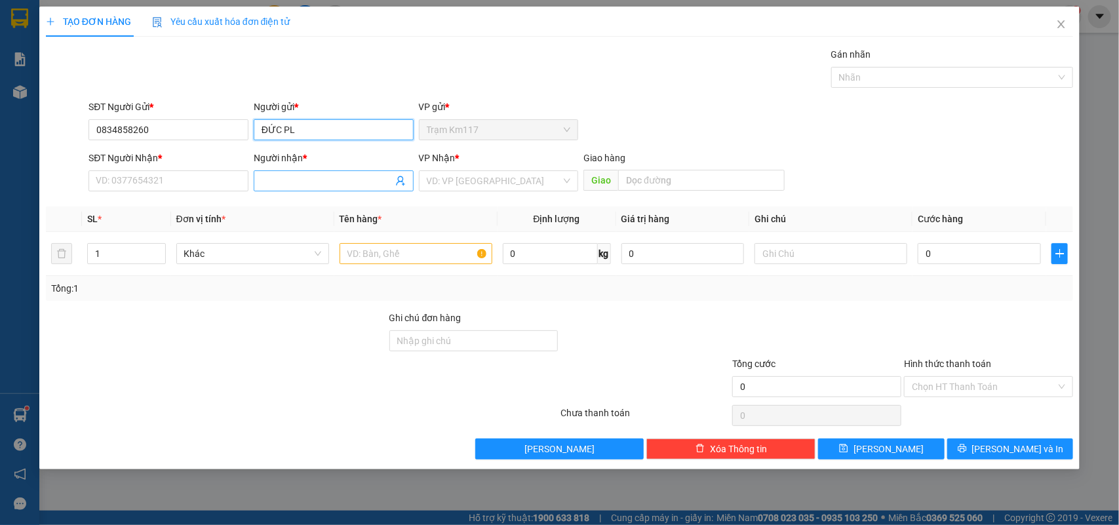
type input "ĐỨC PL"
click at [395, 182] on icon "user-add" at bounding box center [400, 181] width 10 height 10
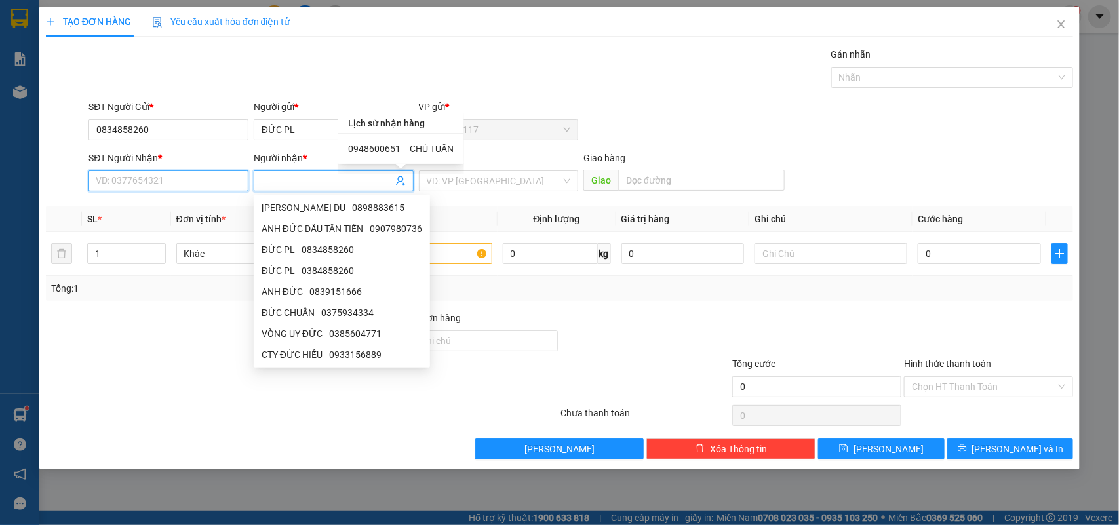
click at [163, 177] on input "SĐT Người Nhận *" at bounding box center [169, 180] width 160 height 21
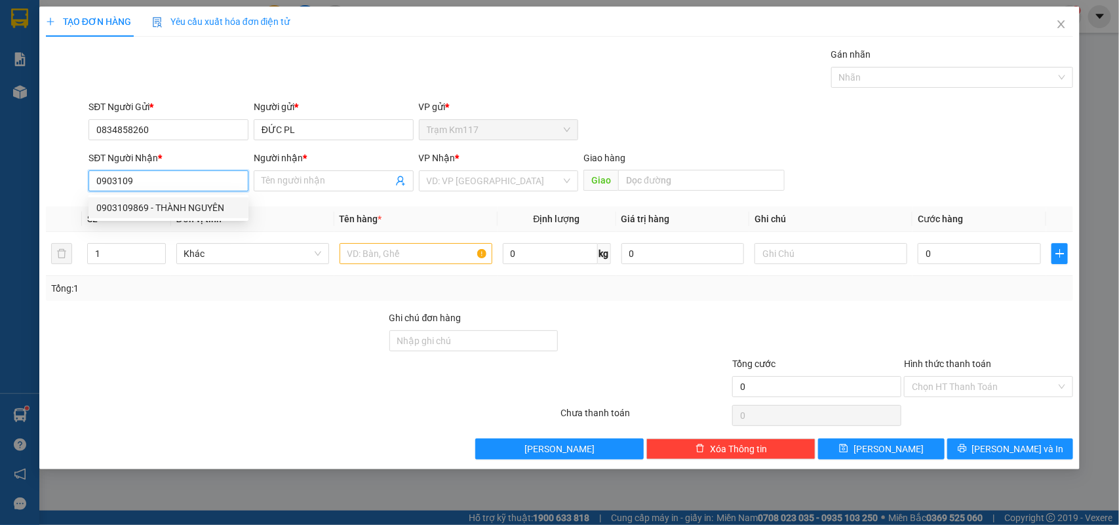
click at [150, 202] on div "0903109869 - THÀNH NGUYÊN" at bounding box center [168, 208] width 144 height 14
type input "0903109869"
type input "THÀNH NGUYÊN"
type input "0903109869"
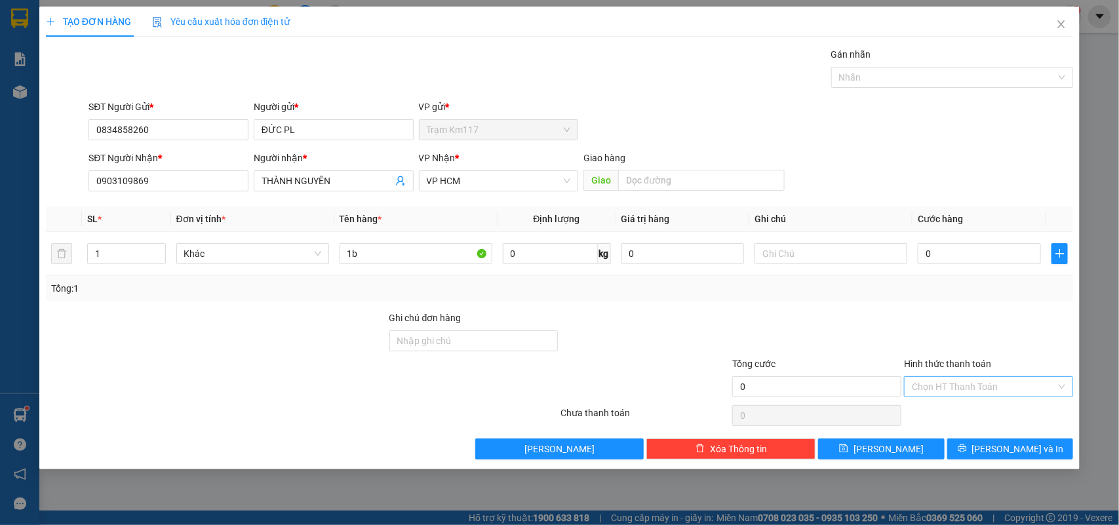
click at [955, 384] on input "Hình thức thanh toán" at bounding box center [984, 387] width 144 height 20
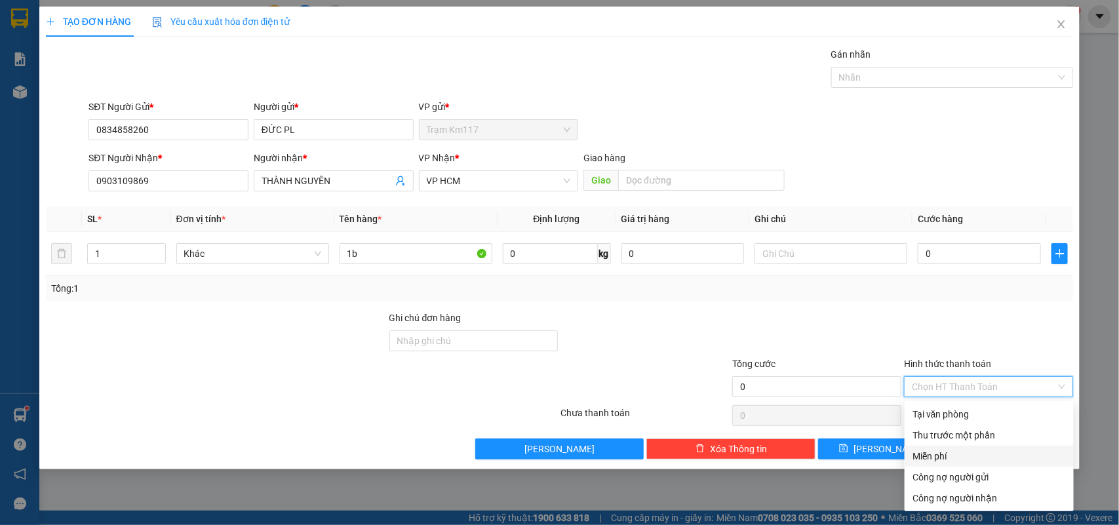
click at [935, 456] on div "Miễn phí" at bounding box center [989, 456] width 153 height 14
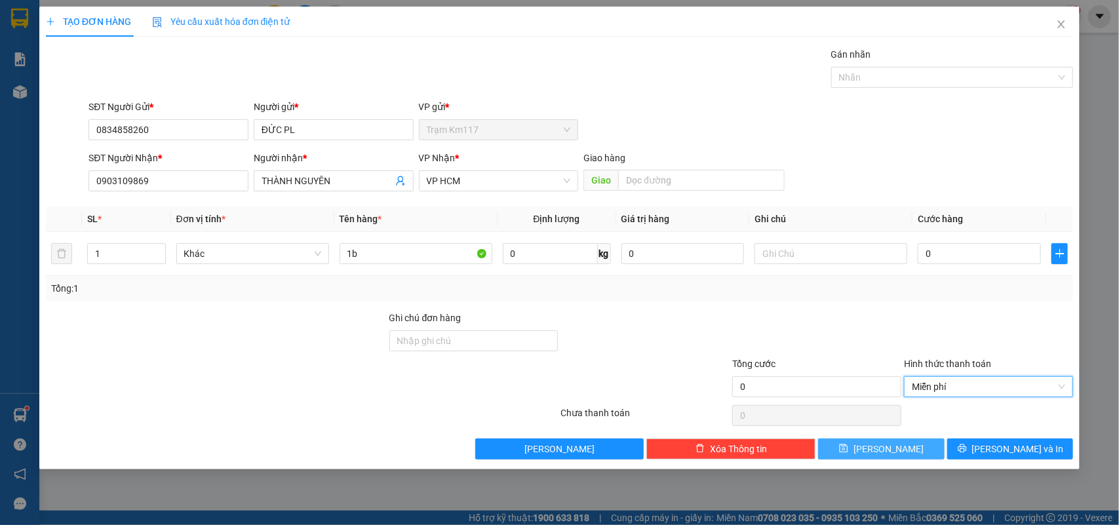
click at [877, 450] on button "[PERSON_NAME]" at bounding box center [881, 449] width 126 height 21
